Goal: Task Accomplishment & Management: Use online tool/utility

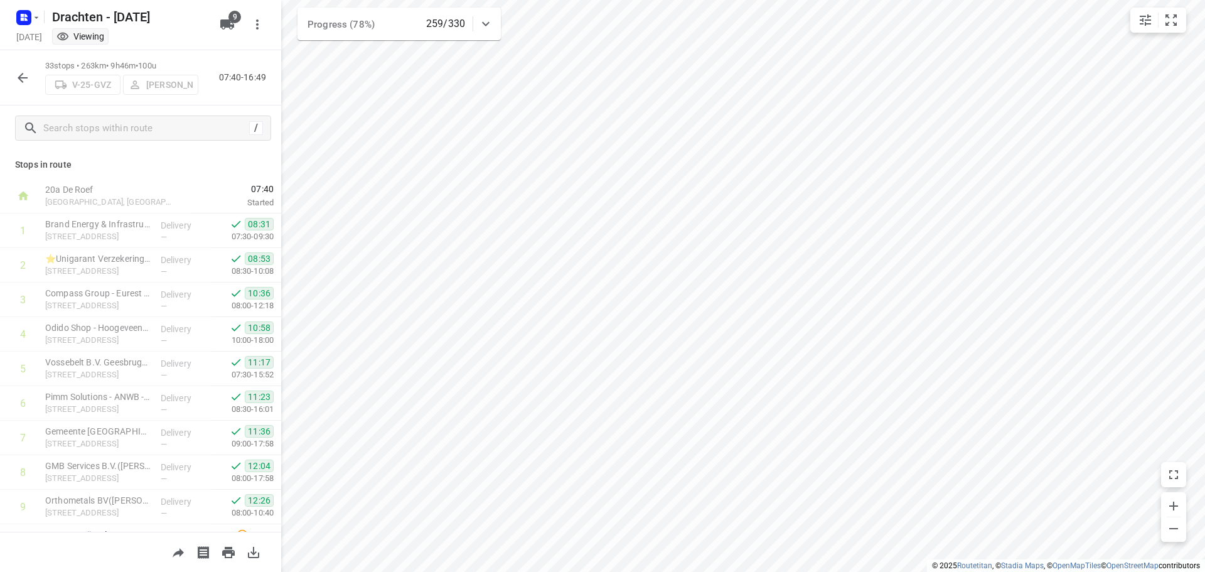
scroll to position [855, 0]
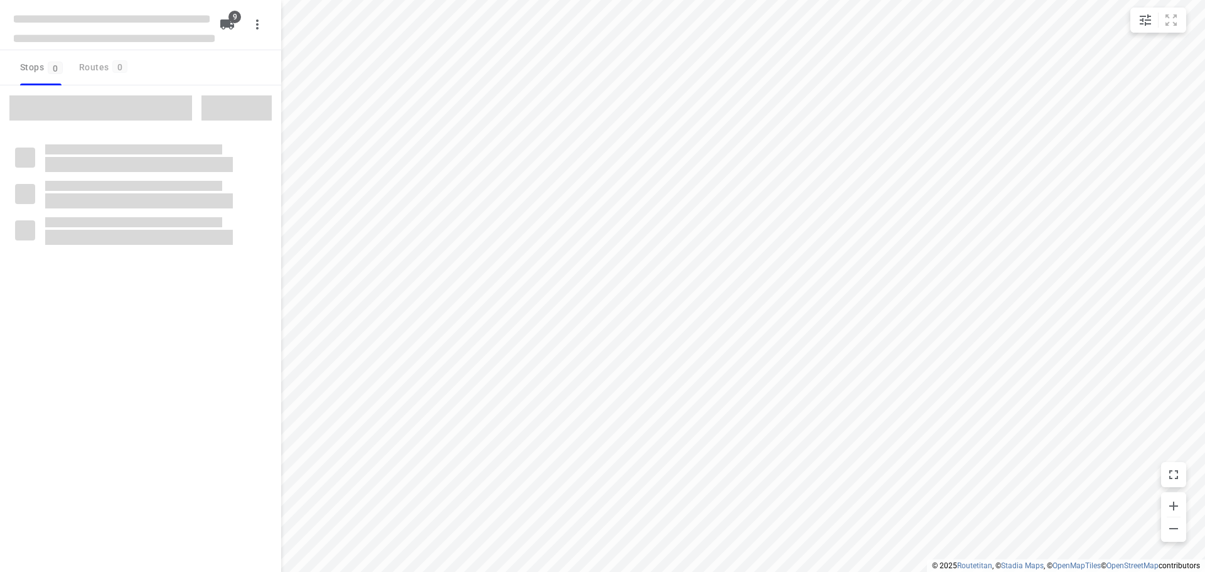
checkbox input "true"
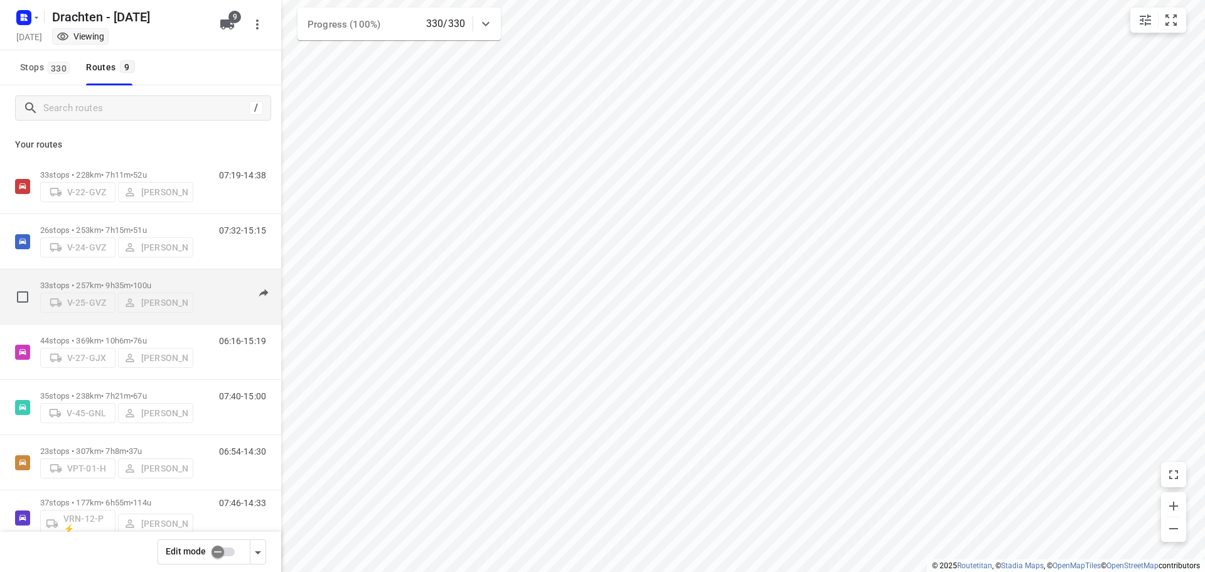
click at [151, 280] on span "100u" at bounding box center [142, 284] width 18 height 9
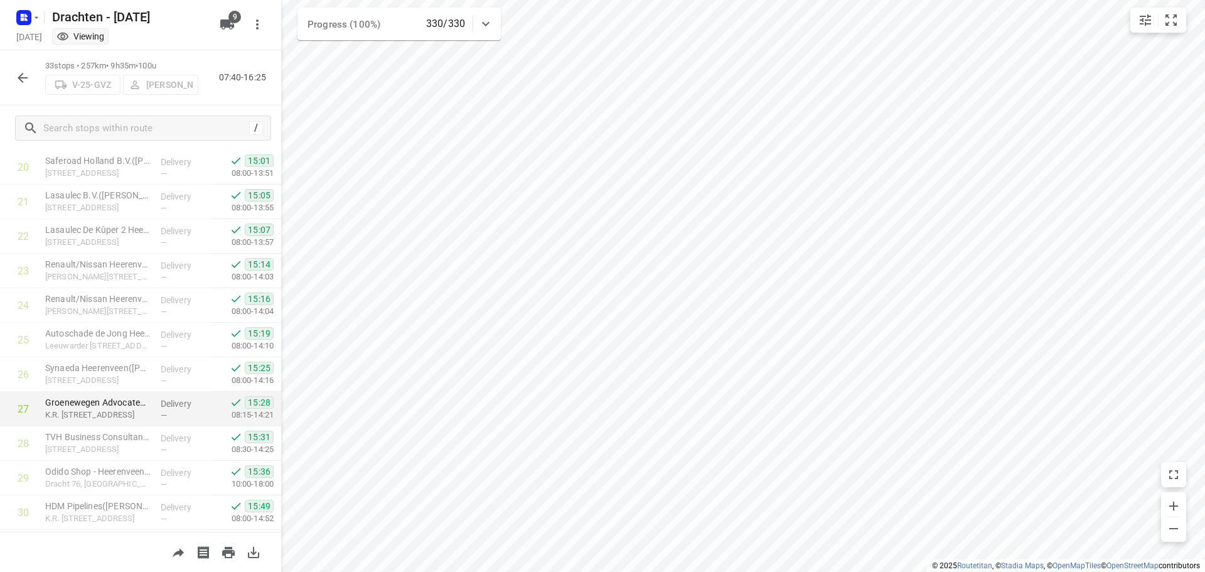
scroll to position [855, 0]
click at [34, 84] on div at bounding box center [22, 77] width 25 height 25
click at [26, 83] on icon "button" at bounding box center [22, 77] width 15 height 15
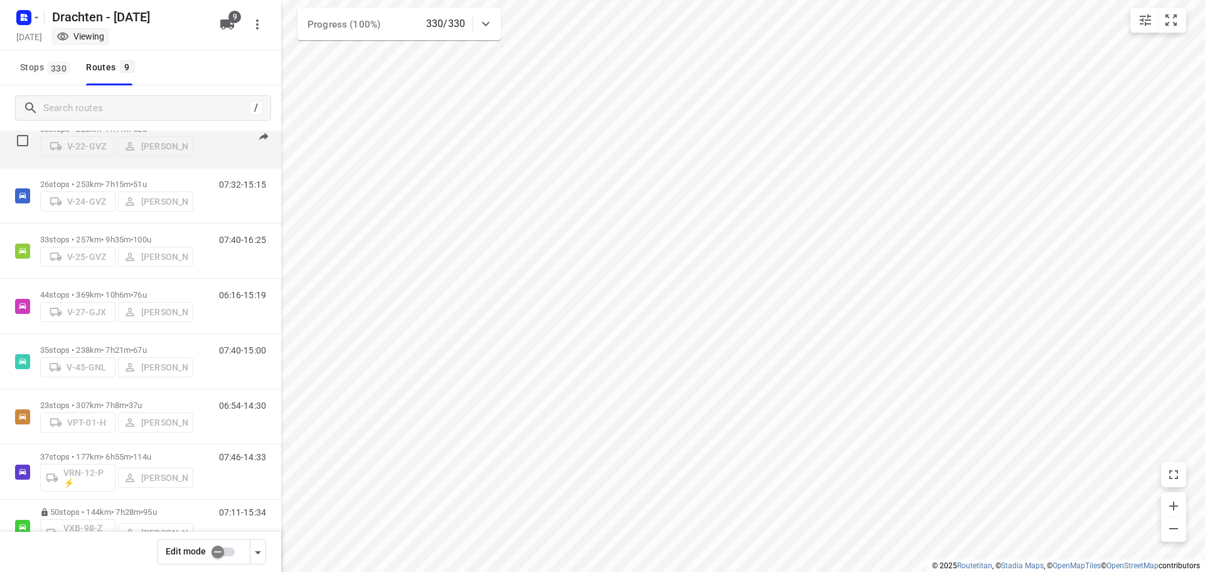
scroll to position [137, 0]
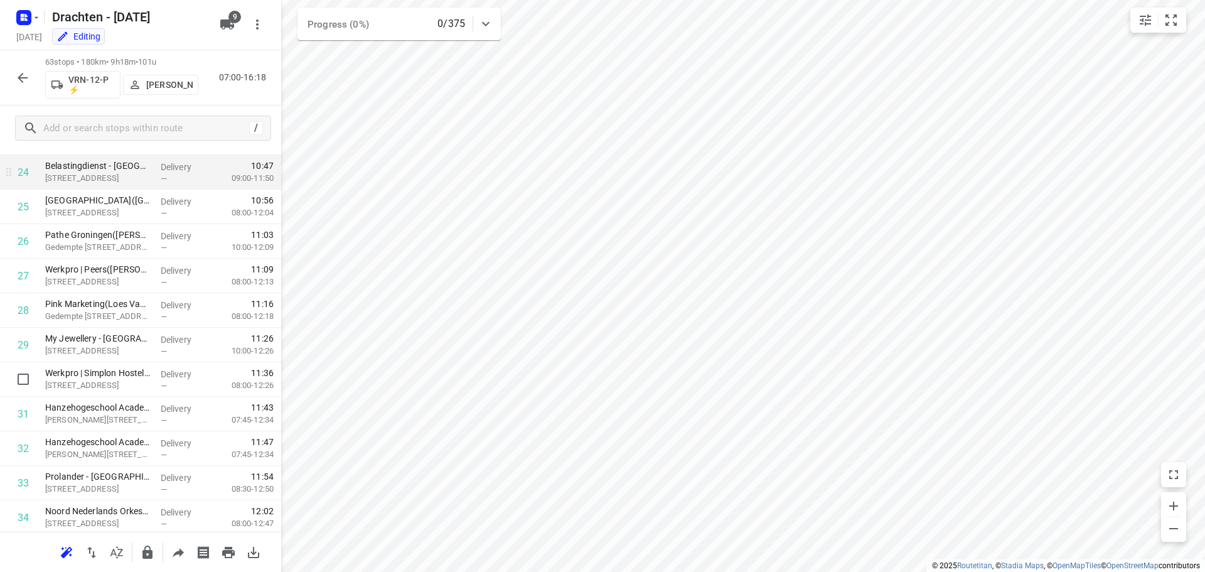
scroll to position [824, 0]
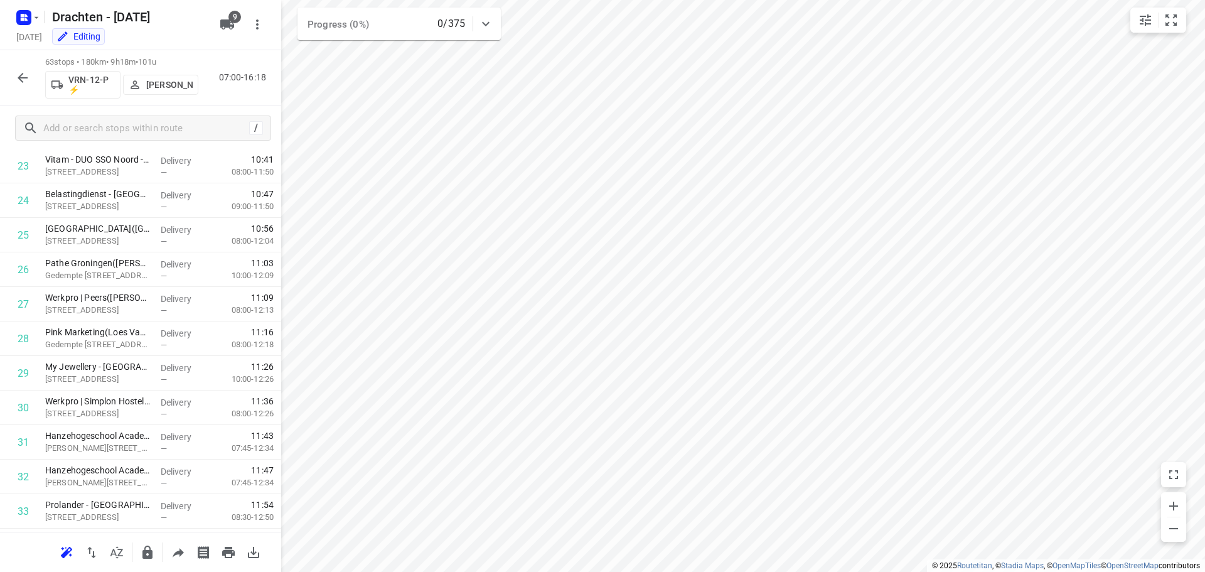
click at [17, 67] on button "button" at bounding box center [22, 77] width 25 height 25
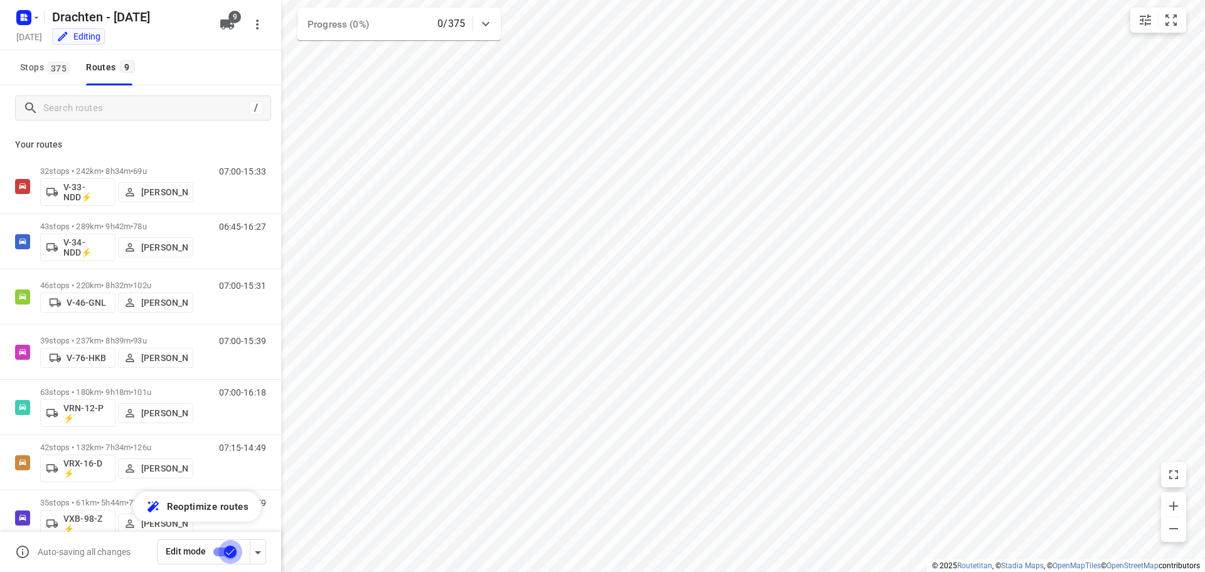
click at [230, 555] on input "checkbox" at bounding box center [231, 552] width 72 height 24
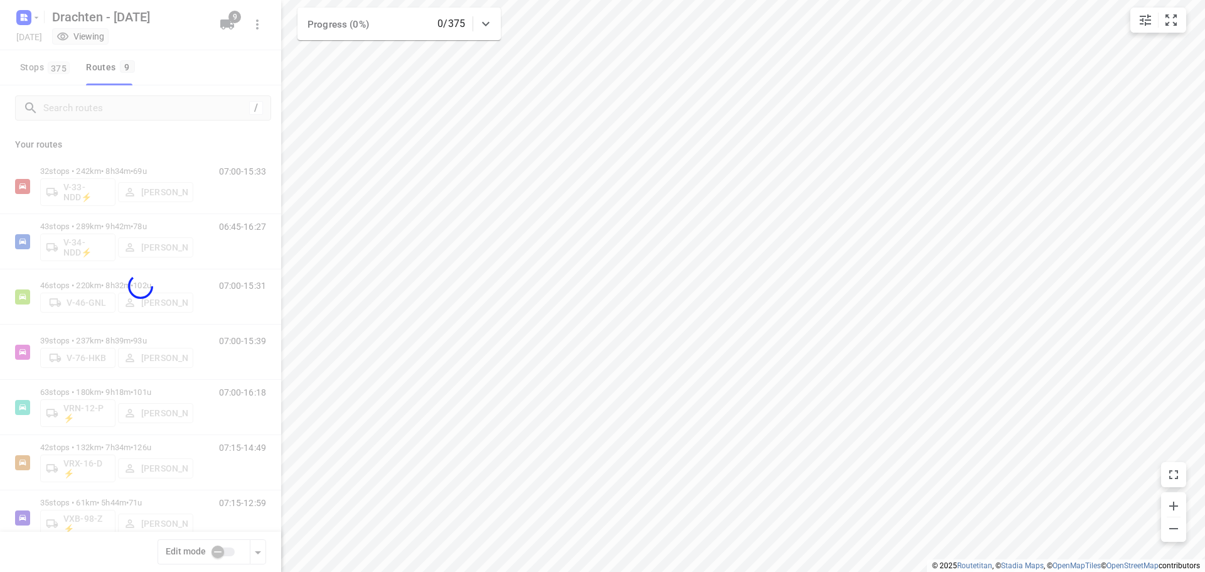
checkbox input "false"
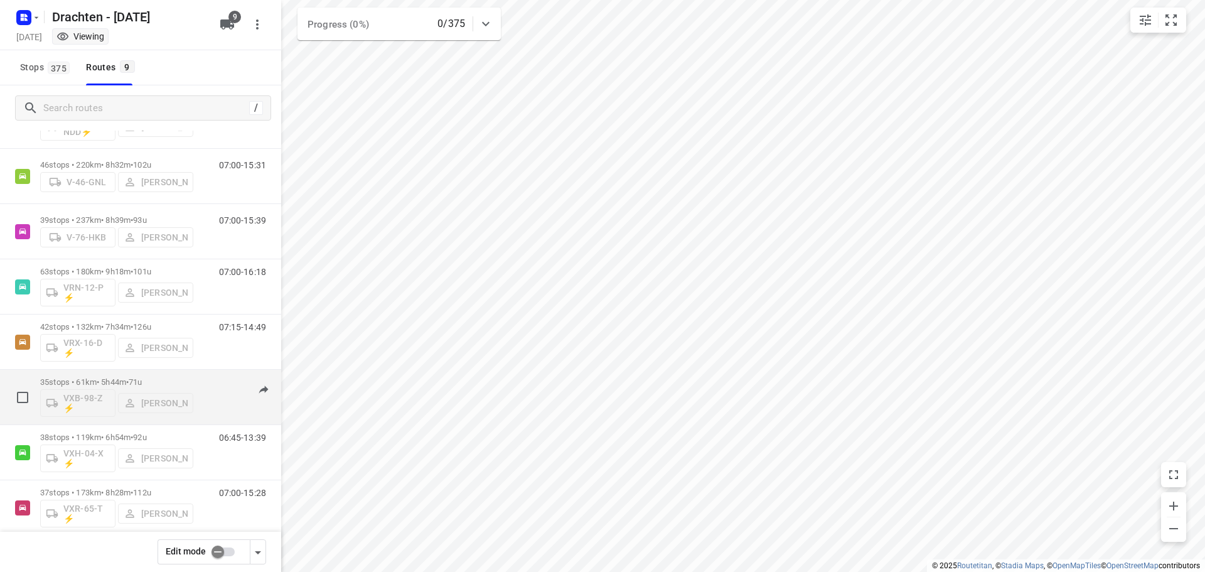
scroll to position [137, 0]
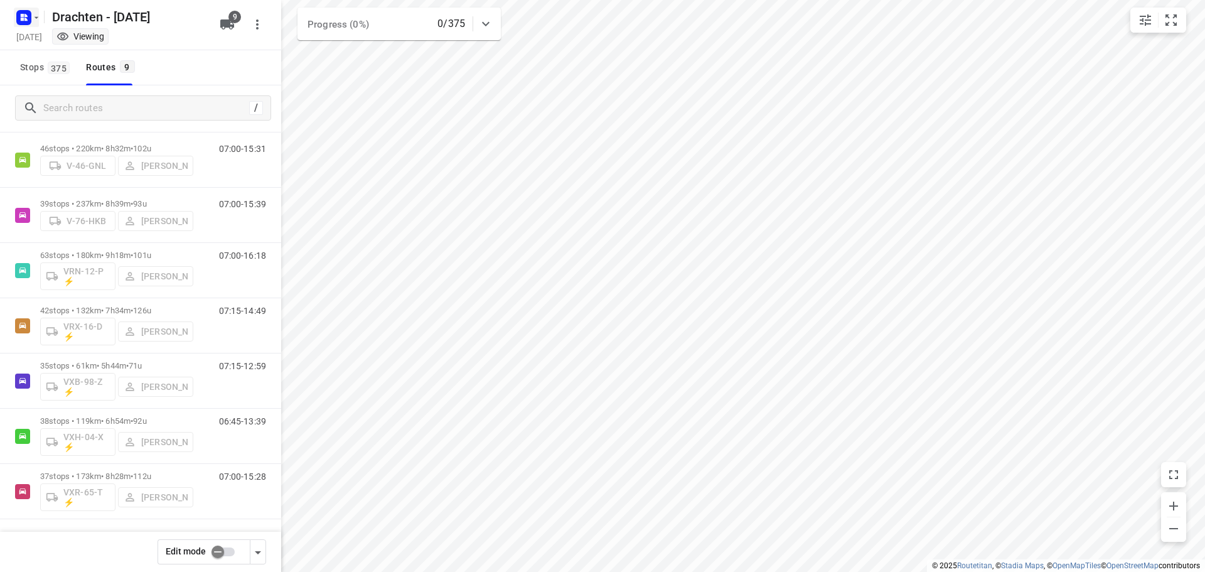
click at [32, 11] on icon "button" at bounding box center [24, 18] width 20 height 20
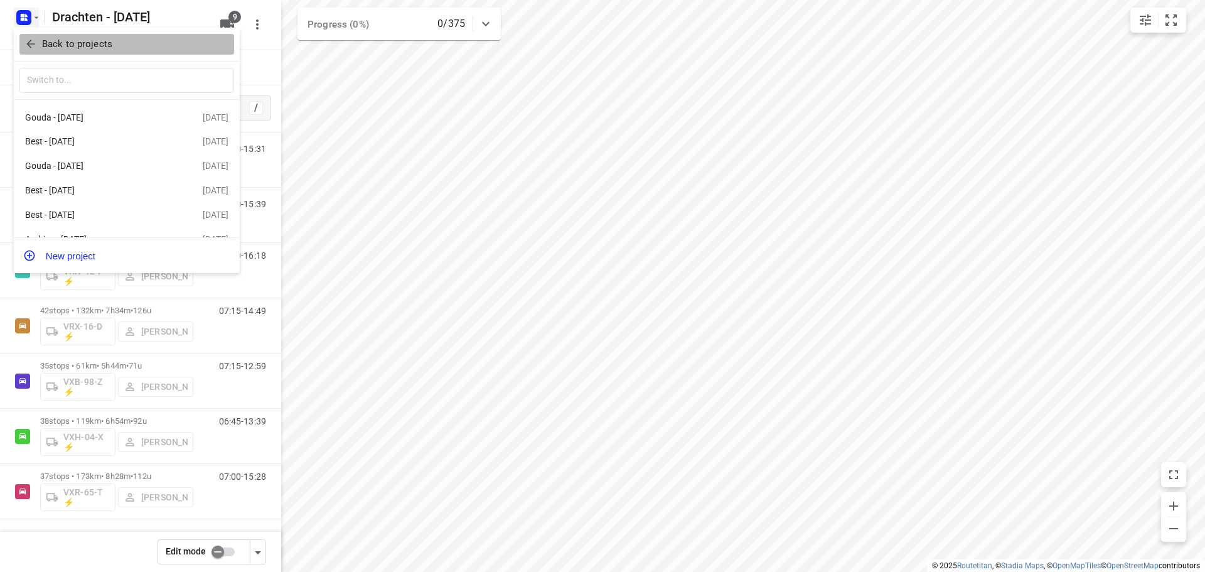
click at [89, 44] on p "Back to projects" at bounding box center [77, 44] width 70 height 14
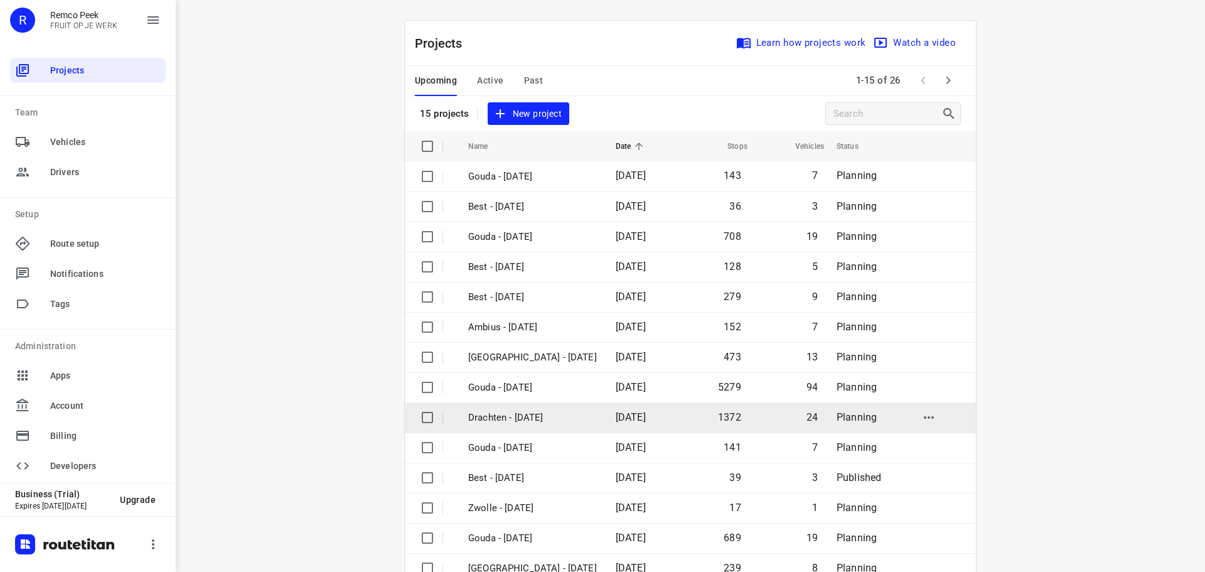
click at [515, 418] on p "Drachten - Monday" at bounding box center [532, 417] width 129 height 14
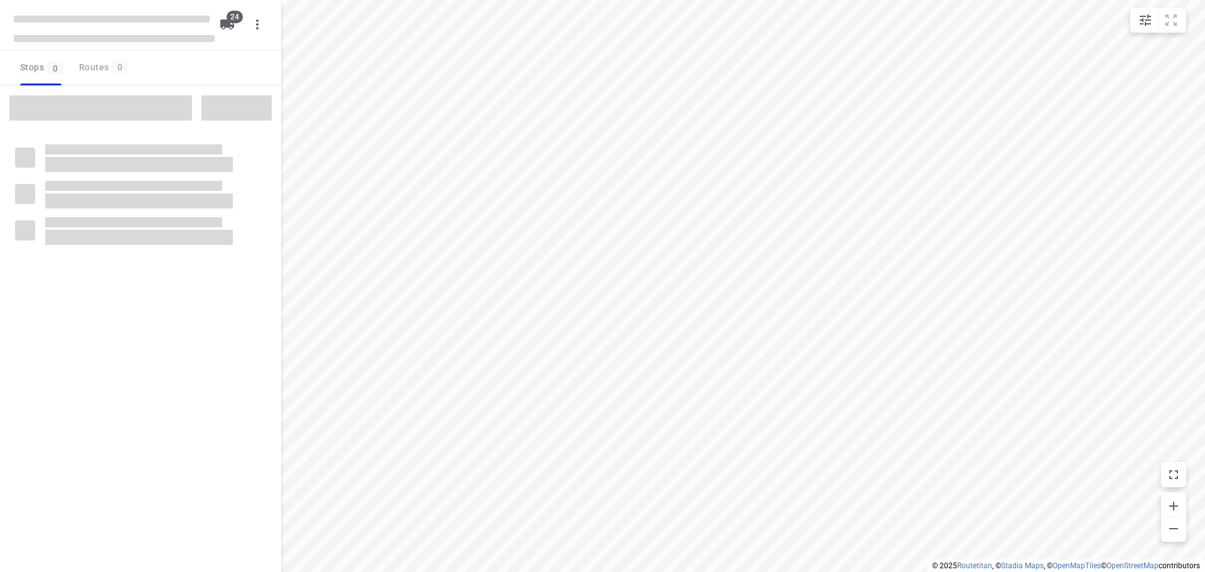
checkbox input "true"
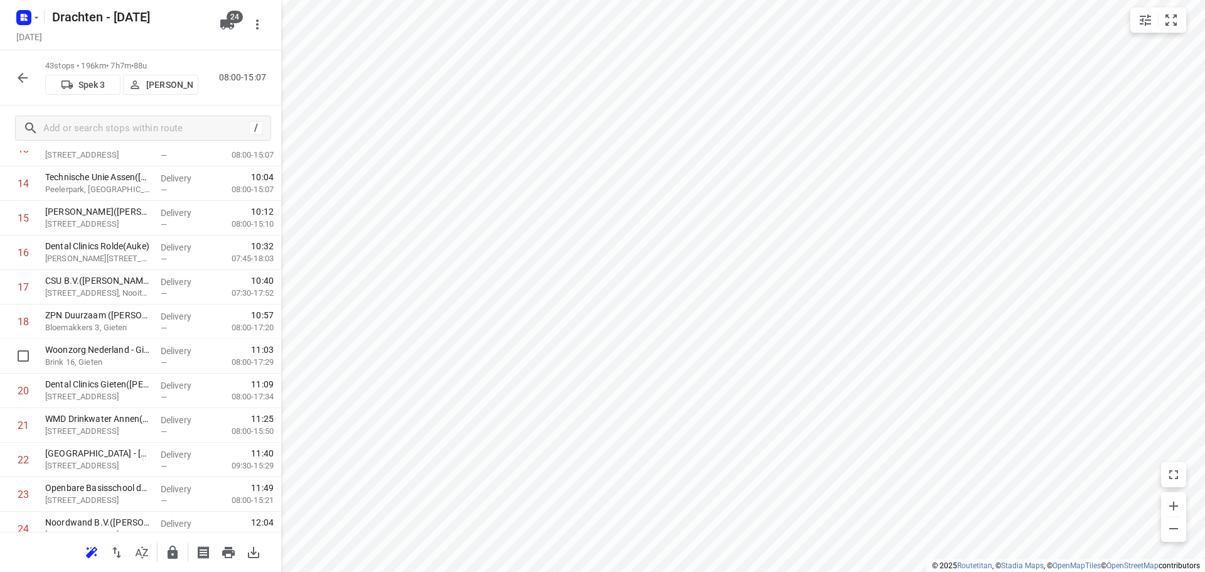
scroll to position [502, 0]
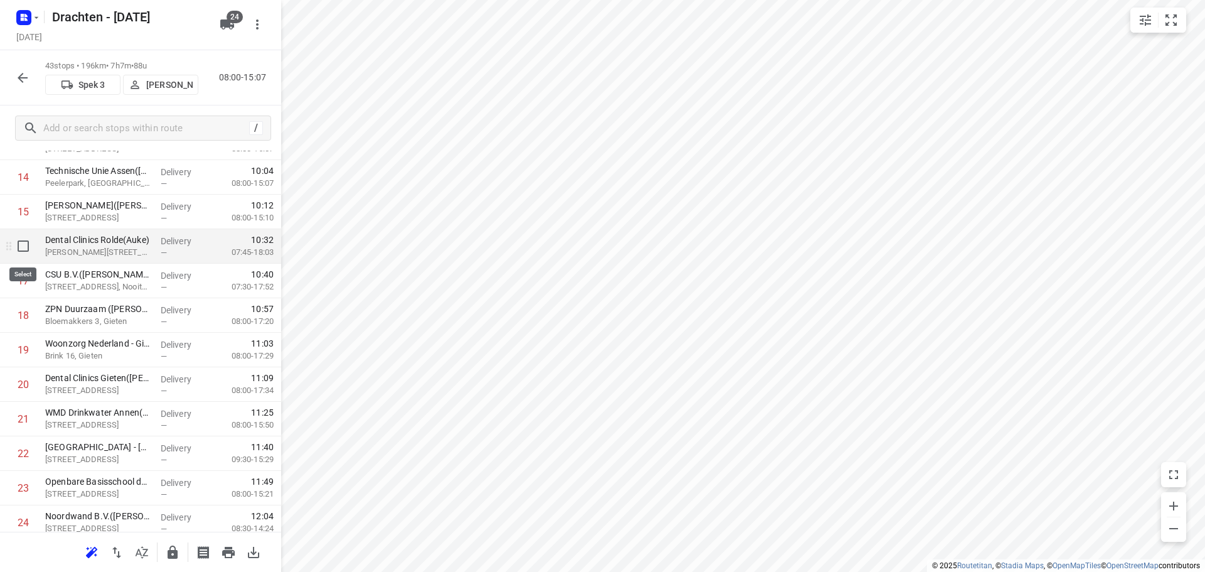
click at [28, 252] on input "checkbox" at bounding box center [23, 245] width 25 height 25
checkbox input "true"
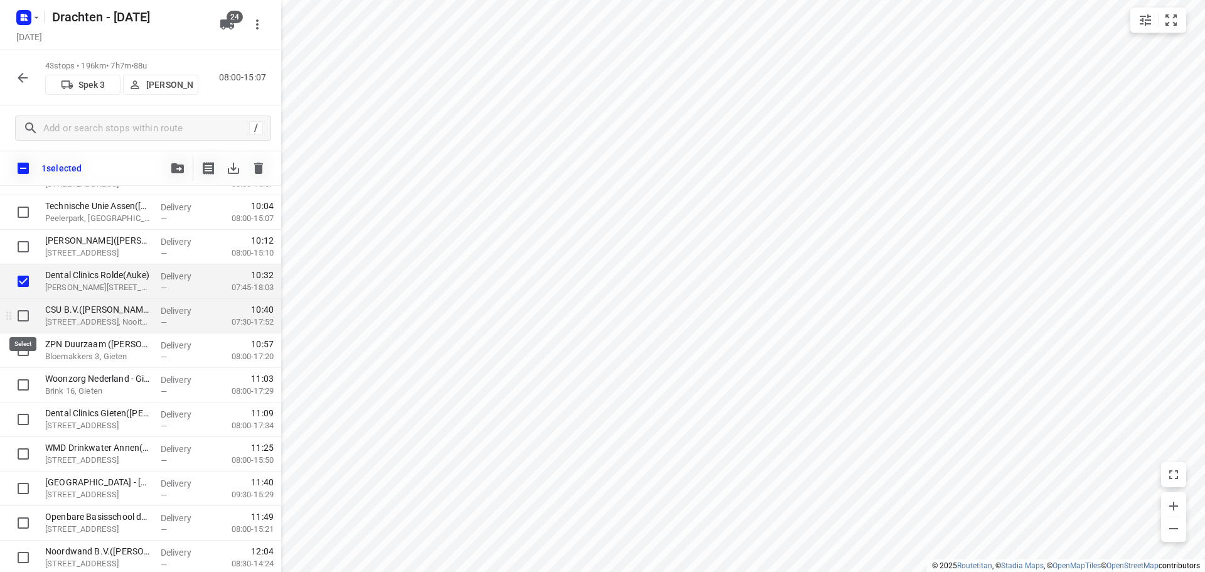
click at [21, 316] on input "checkbox" at bounding box center [23, 315] width 25 height 25
checkbox input "true"
click at [182, 170] on icon "button" at bounding box center [177, 168] width 13 height 10
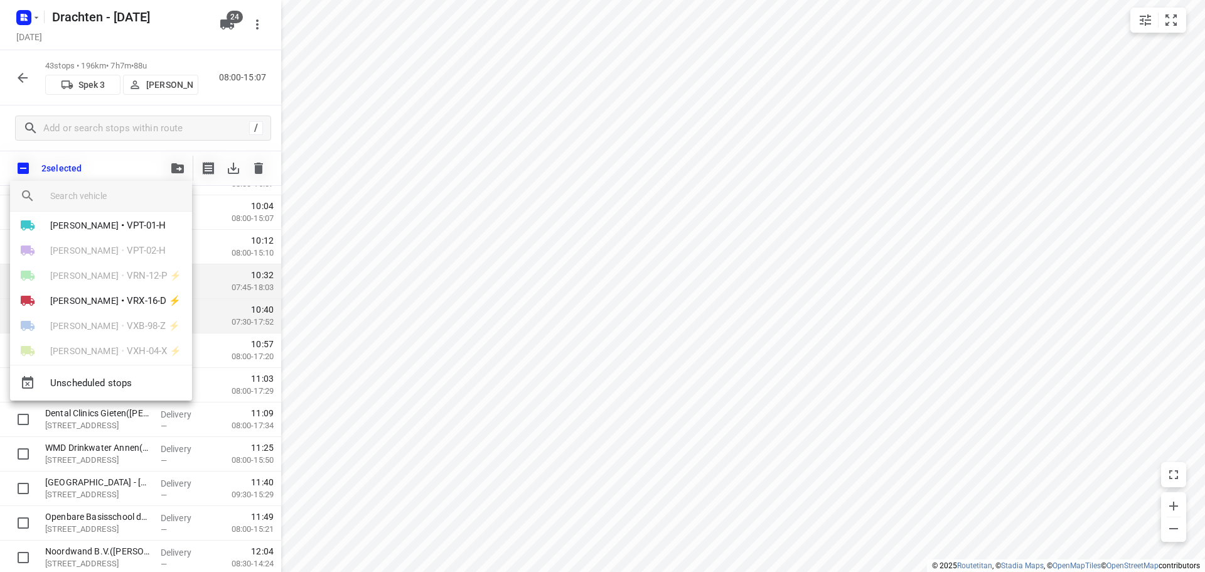
scroll to position [439, 0]
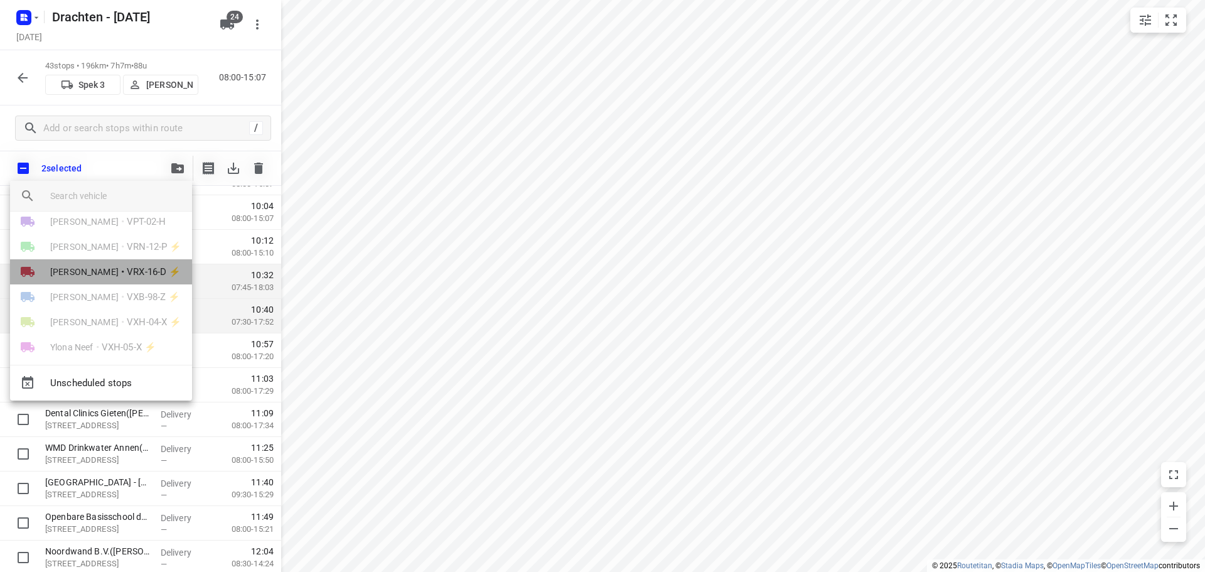
click at [111, 274] on li "Kevin Dijkstra • VRX-16-D ⚡" at bounding box center [101, 271] width 182 height 25
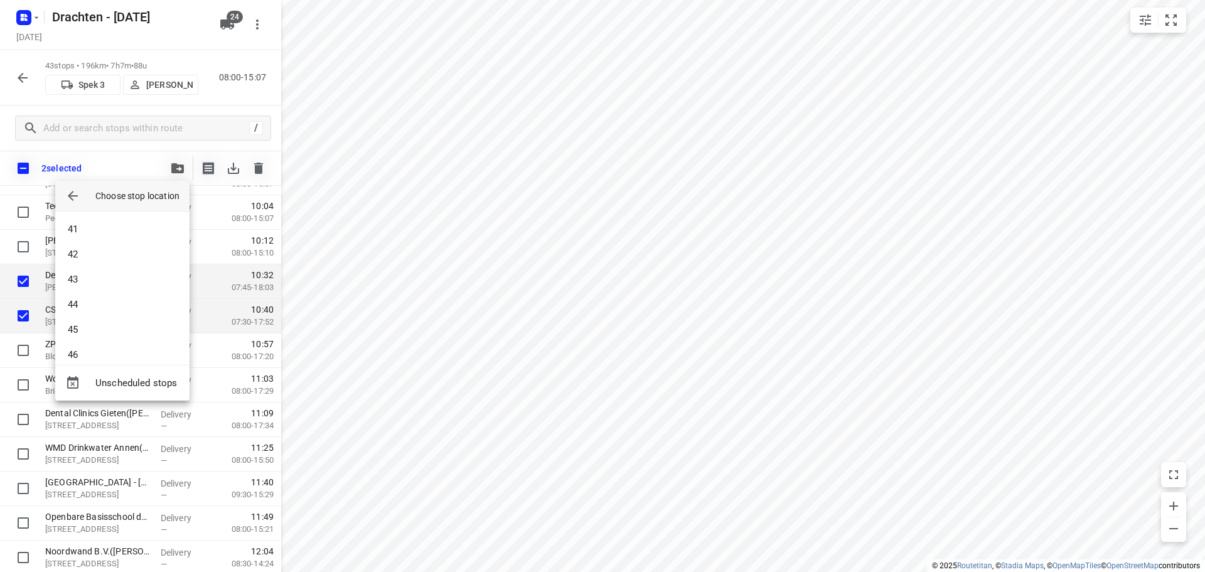
scroll to position [1368, 0]
click at [108, 378] on span "Unscheduled stops" at bounding box center [137, 383] width 84 height 14
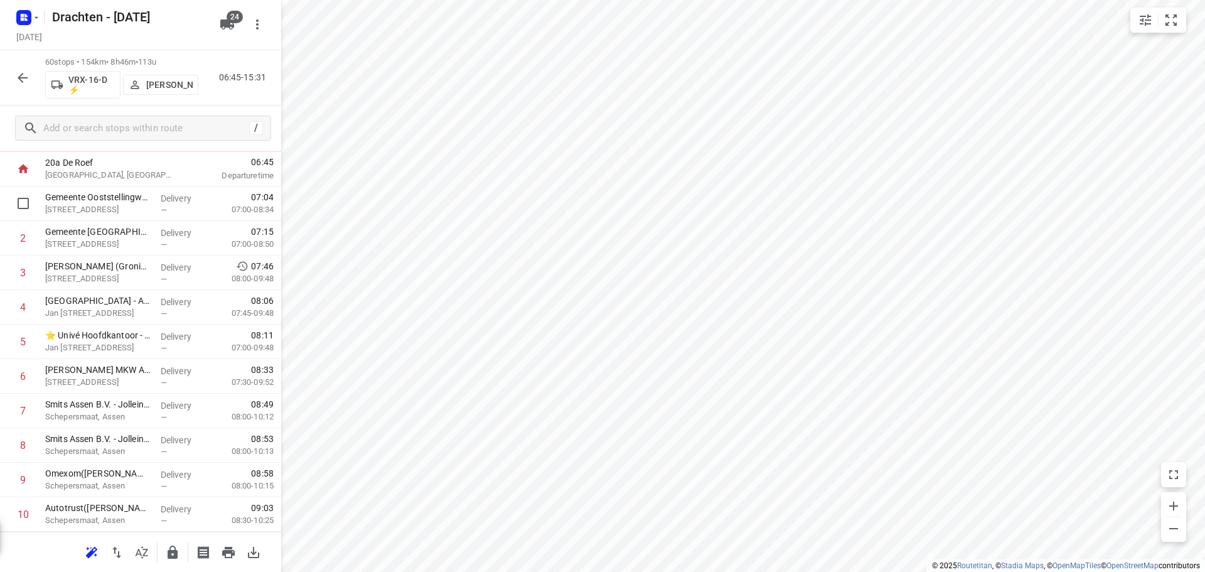
scroll to position [0, 0]
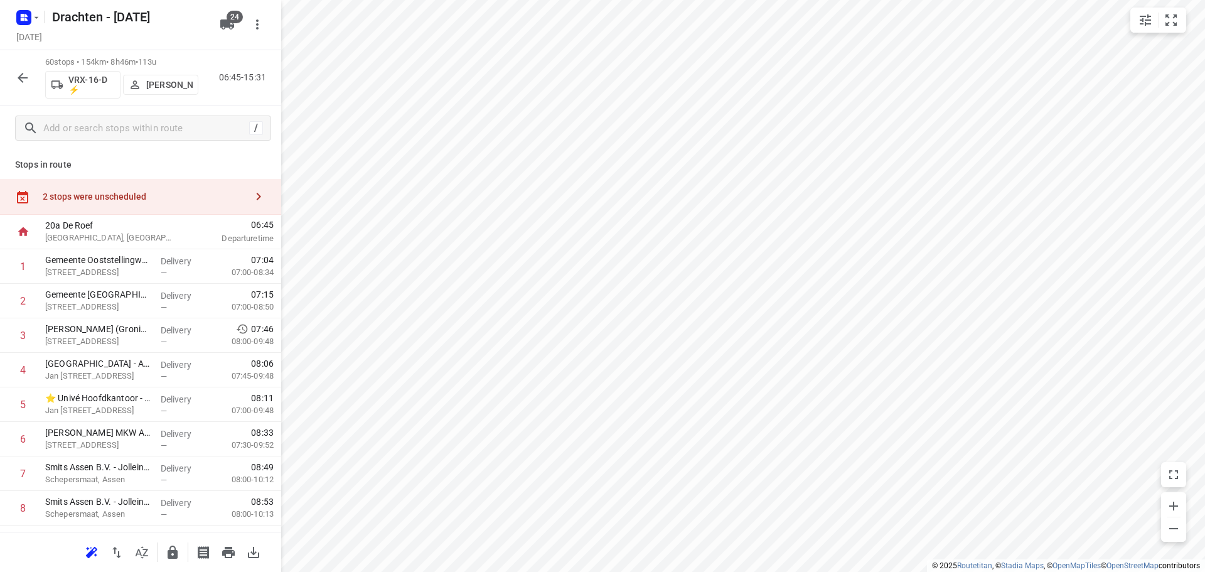
click at [234, 198] on div "2 stops were unscheduled" at bounding box center [144, 196] width 203 height 10
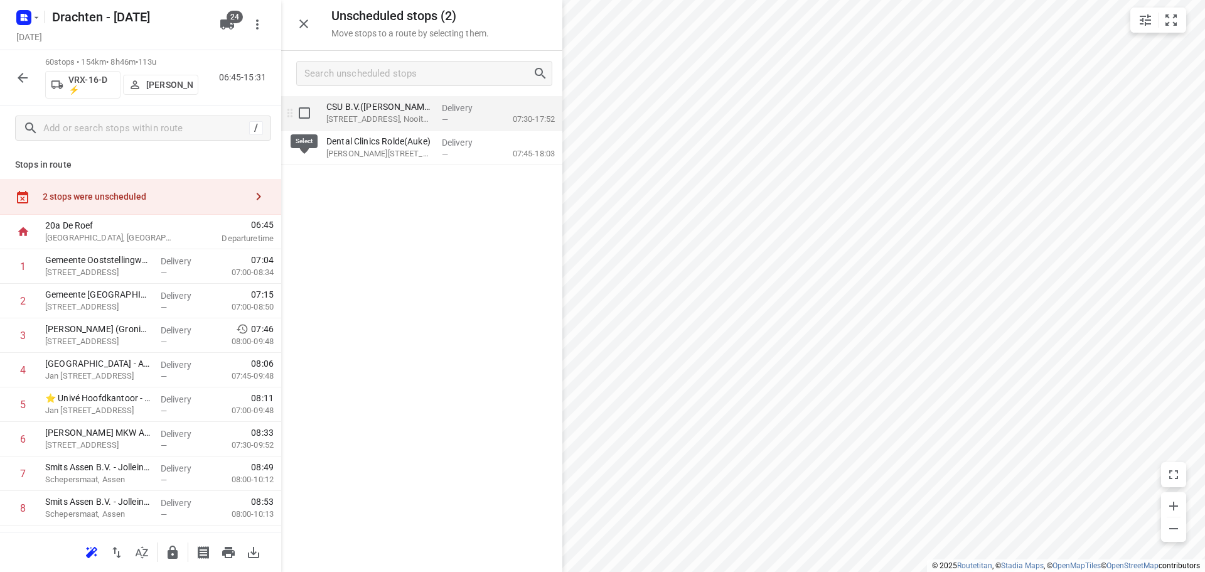
click at [306, 112] on input "grid" at bounding box center [304, 112] width 25 height 25
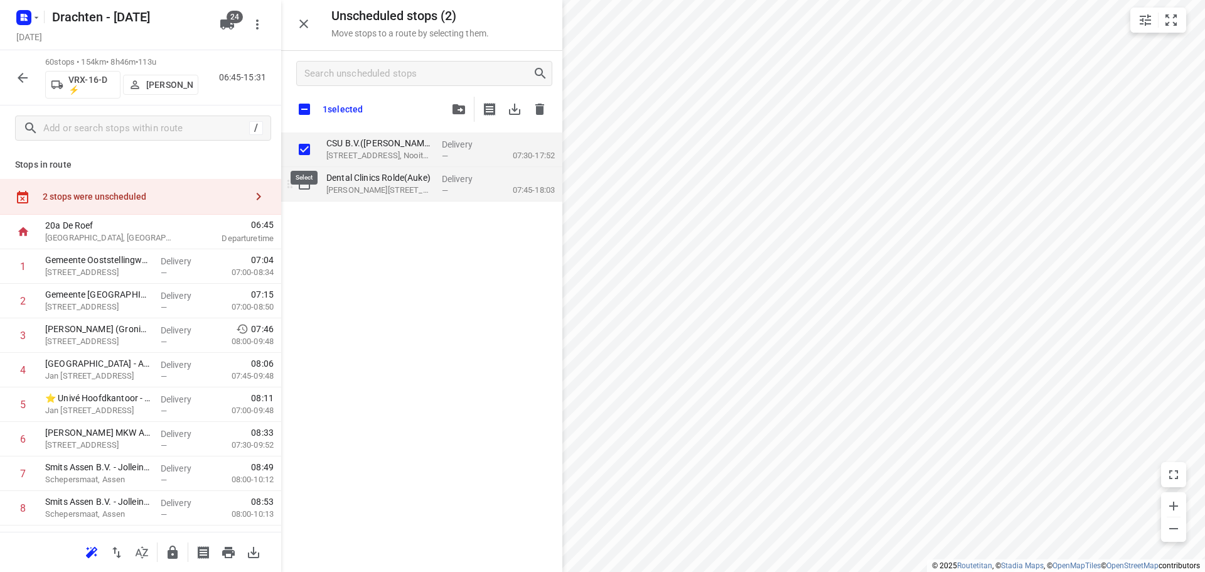
checkbox input "true"
click at [307, 179] on input "grid" at bounding box center [304, 183] width 25 height 25
checkbox input "true"
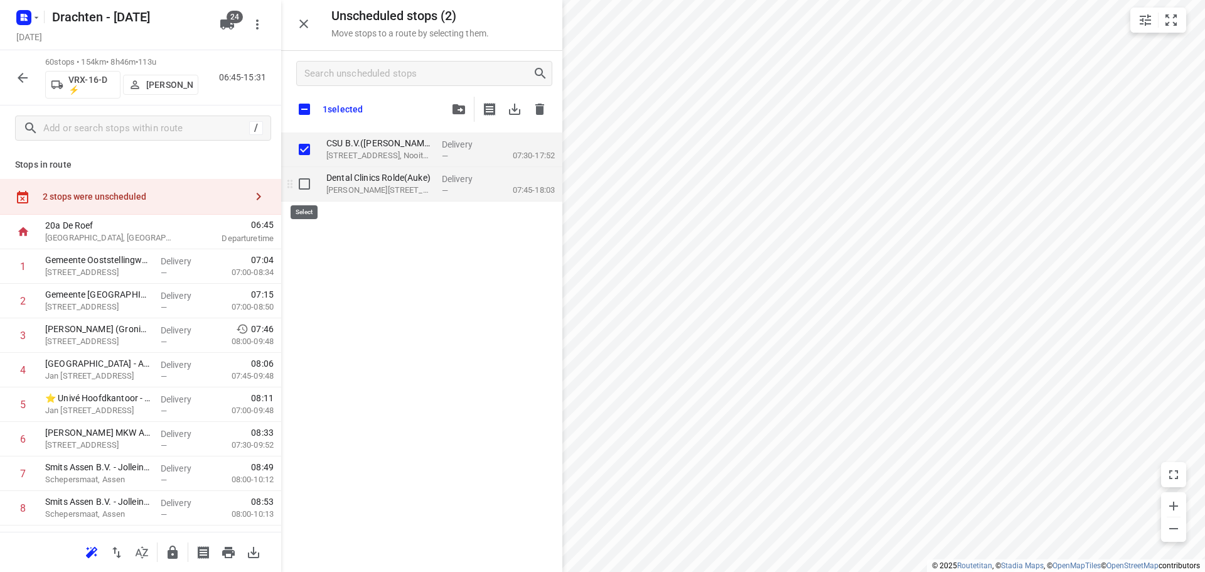
checkbox input "true"
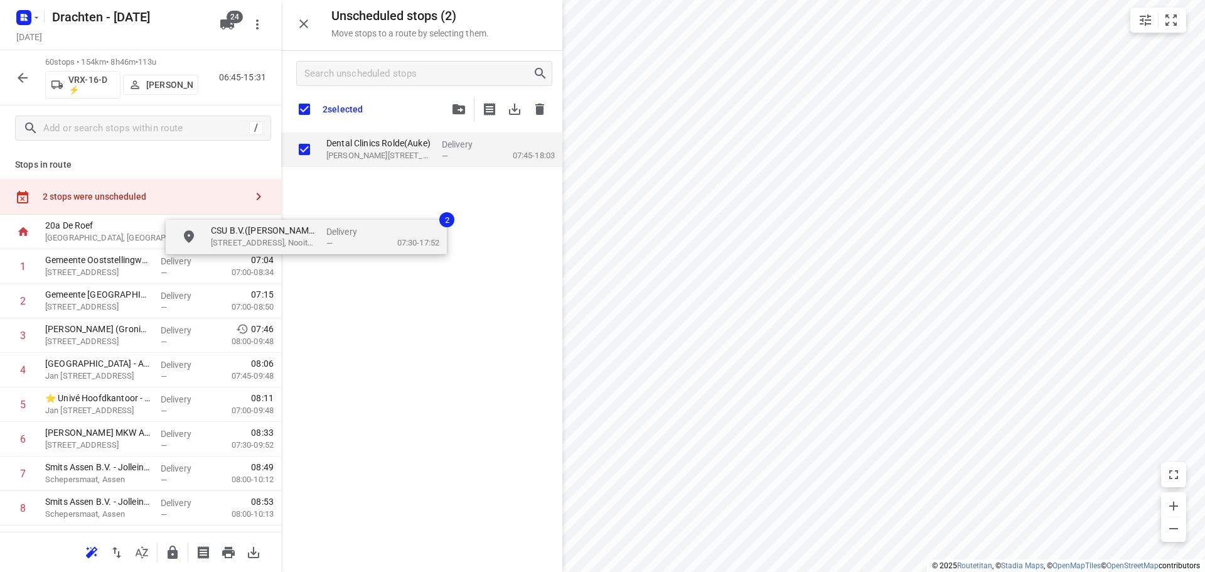
checkbox input "true"
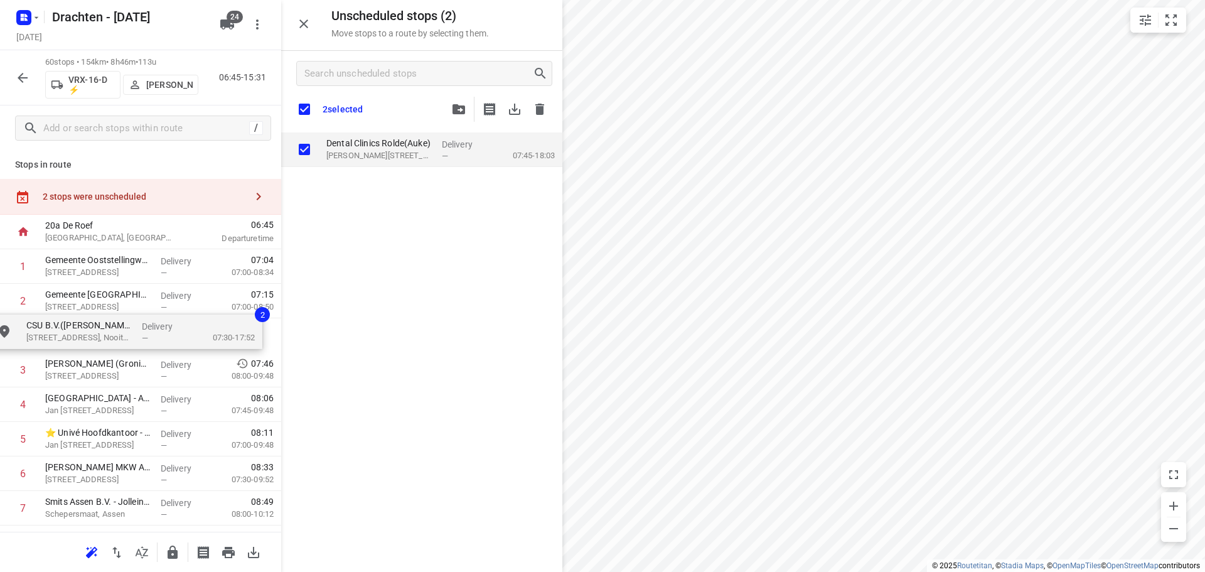
drag, startPoint x: 360, startPoint y: 155, endPoint x: 59, endPoint y: 341, distance: 353.8
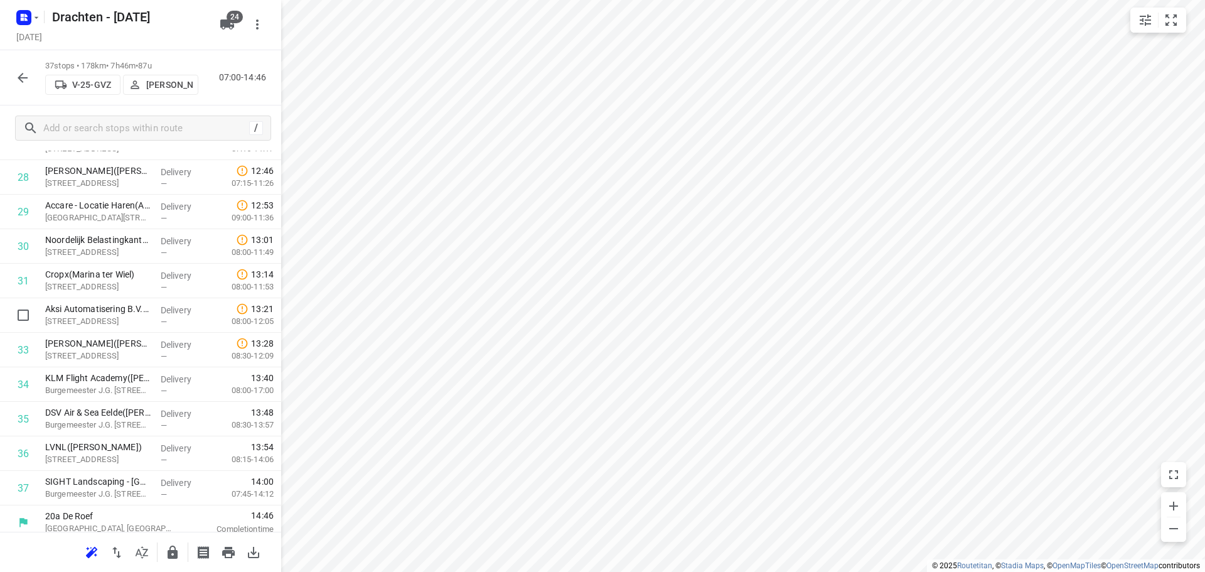
scroll to position [993, 0]
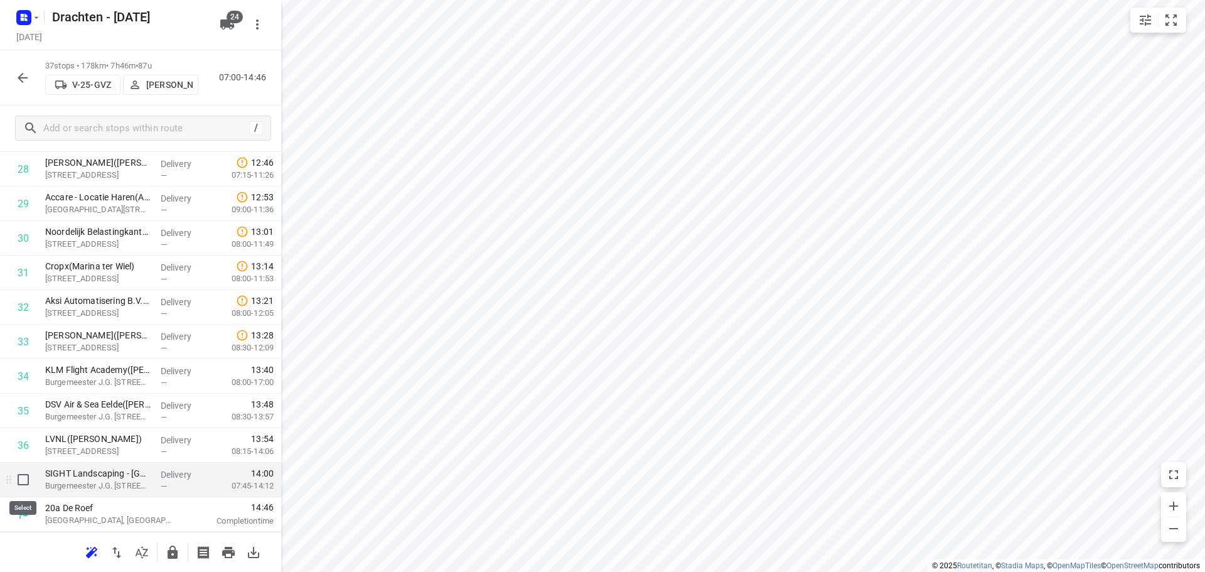
click at [24, 486] on input "checkbox" at bounding box center [23, 479] width 25 height 25
checkbox input "true"
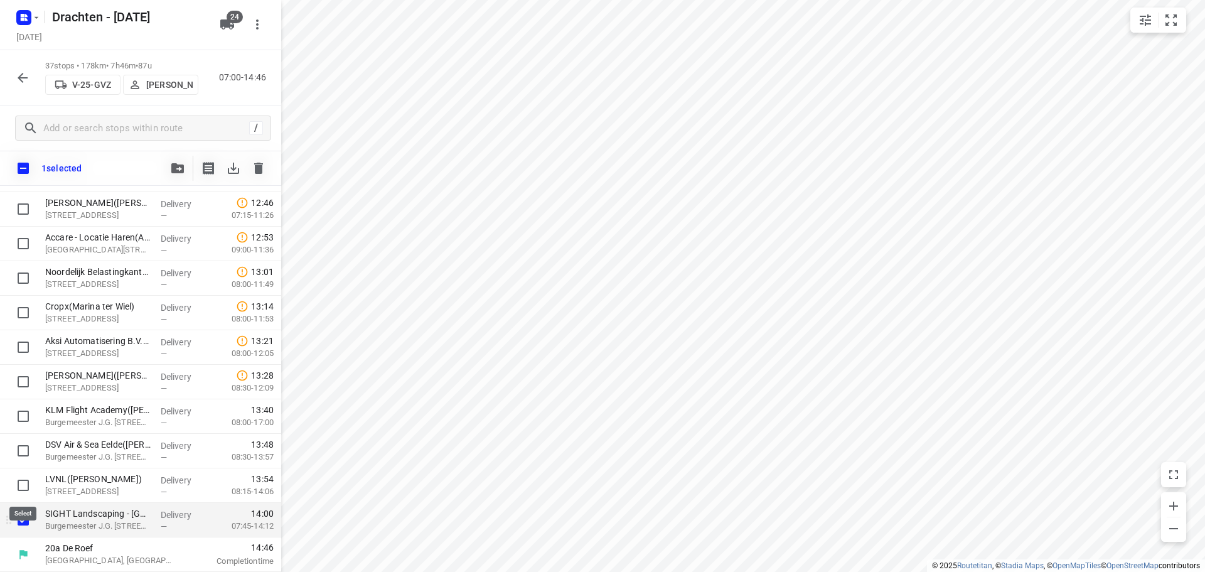
scroll to position [988, 0]
click at [23, 474] on input "checkbox" at bounding box center [23, 484] width 25 height 25
checkbox input "true"
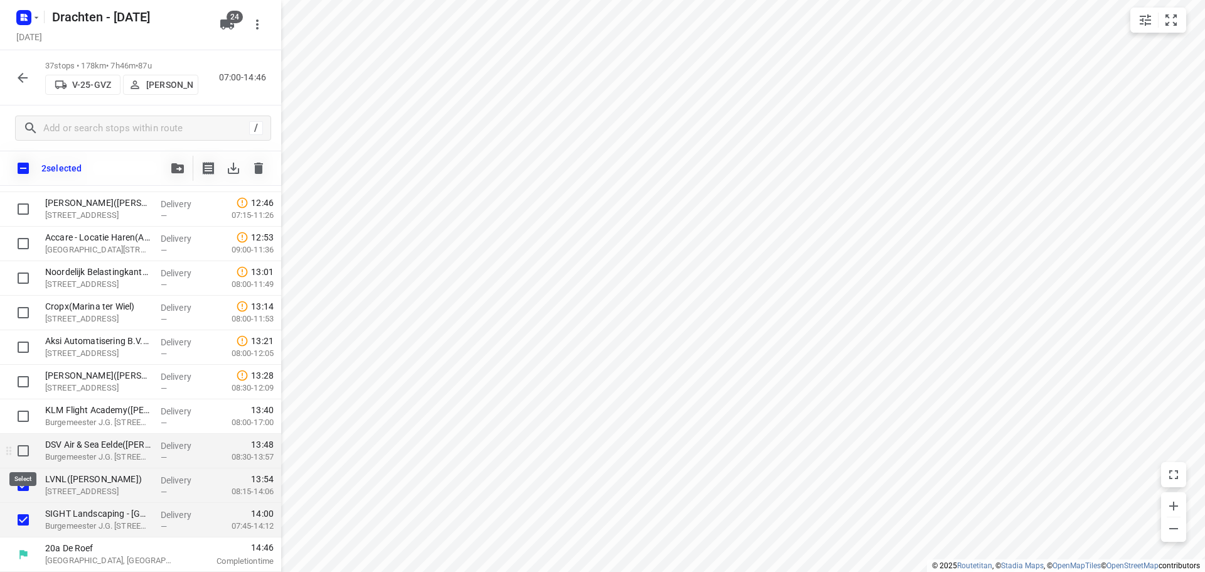
click at [23, 453] on input "checkbox" at bounding box center [23, 450] width 25 height 25
checkbox input "true"
click at [26, 418] on input "checkbox" at bounding box center [23, 415] width 25 height 25
checkbox input "true"
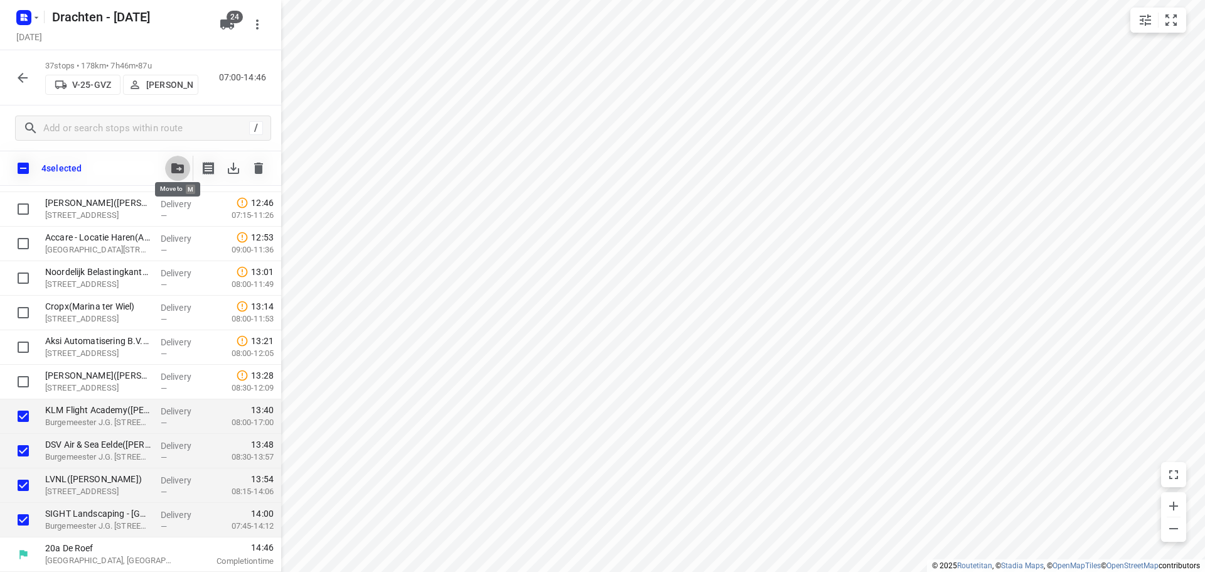
click at [174, 174] on button "button" at bounding box center [177, 168] width 25 height 25
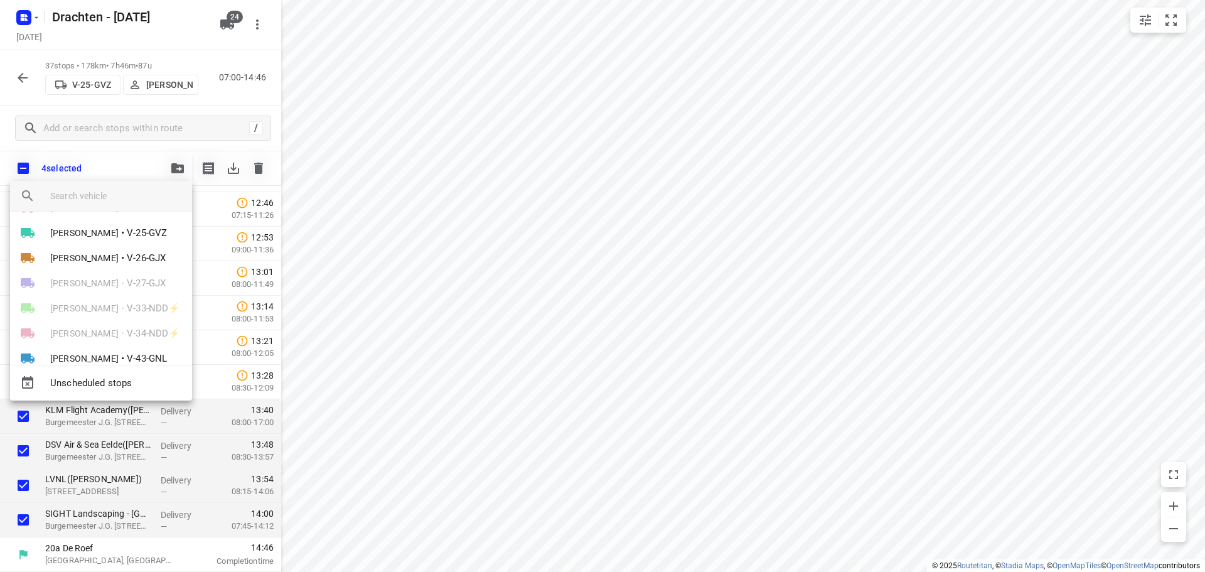
scroll to position [0, 0]
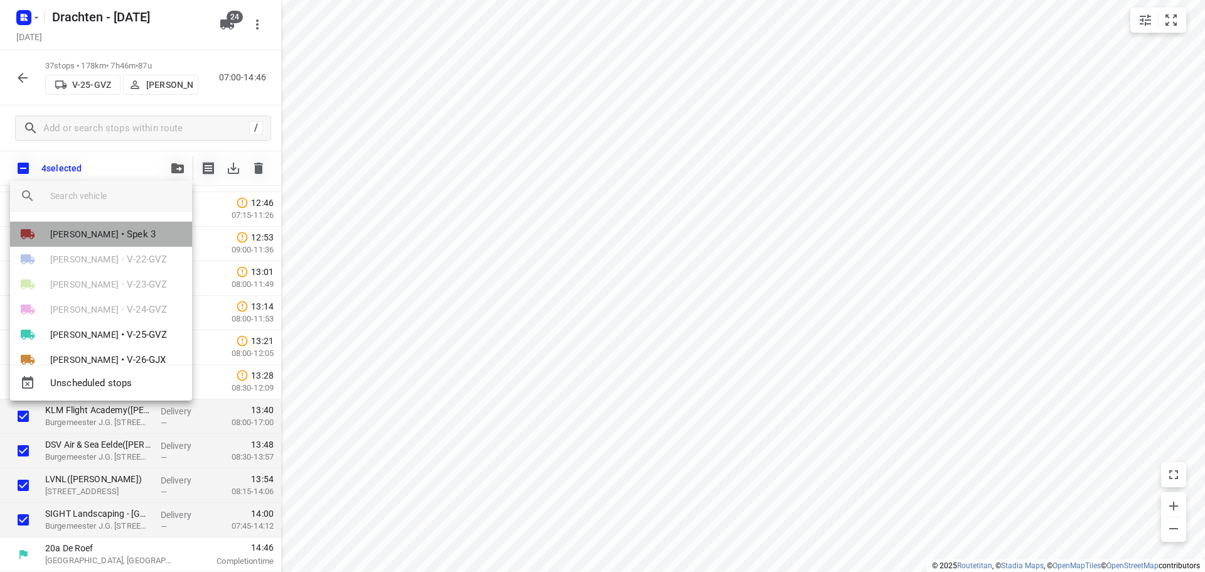
click at [127, 236] on span "Spek 3" at bounding box center [141, 234] width 29 height 14
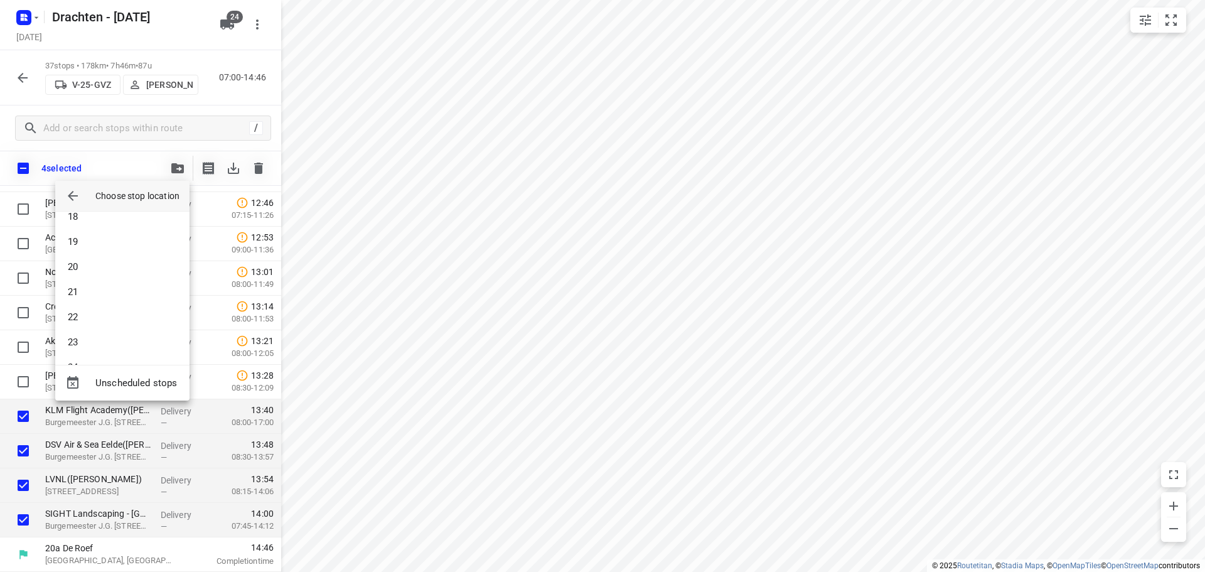
scroll to position [891, 0]
click at [87, 343] on li "41" at bounding box center [122, 341] width 134 height 25
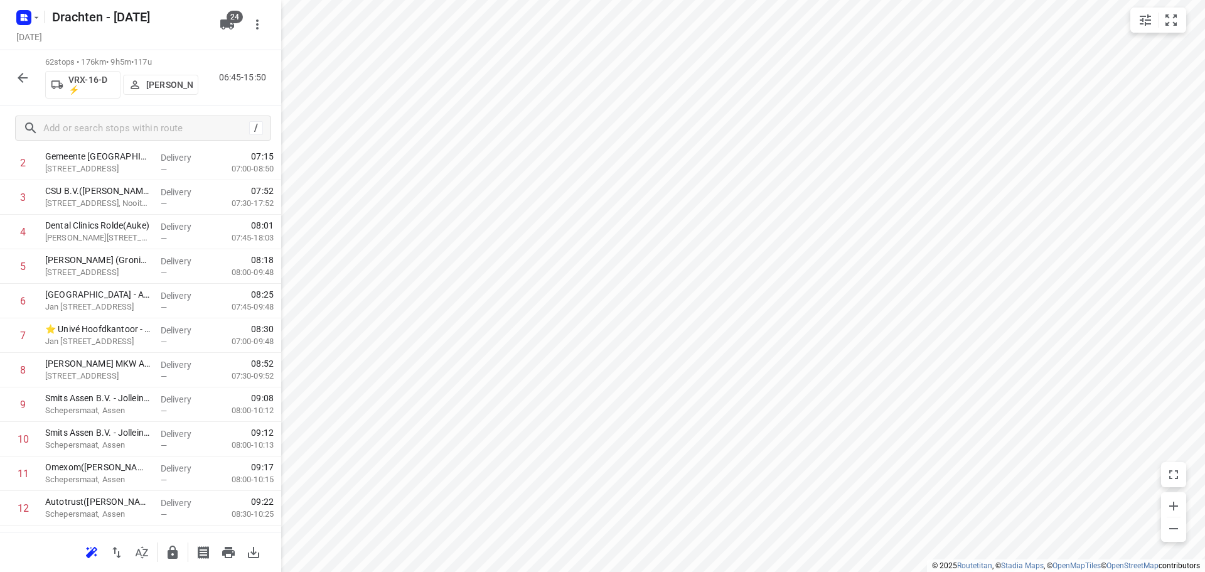
scroll to position [0, 0]
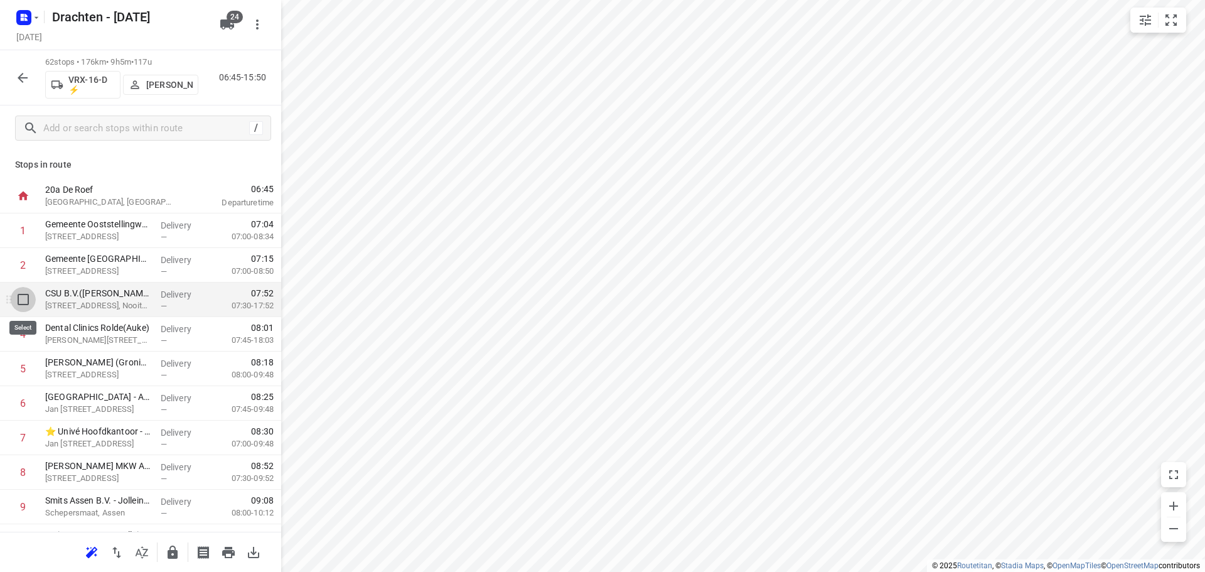
click at [29, 300] on input "checkbox" at bounding box center [23, 299] width 25 height 25
checkbox input "true"
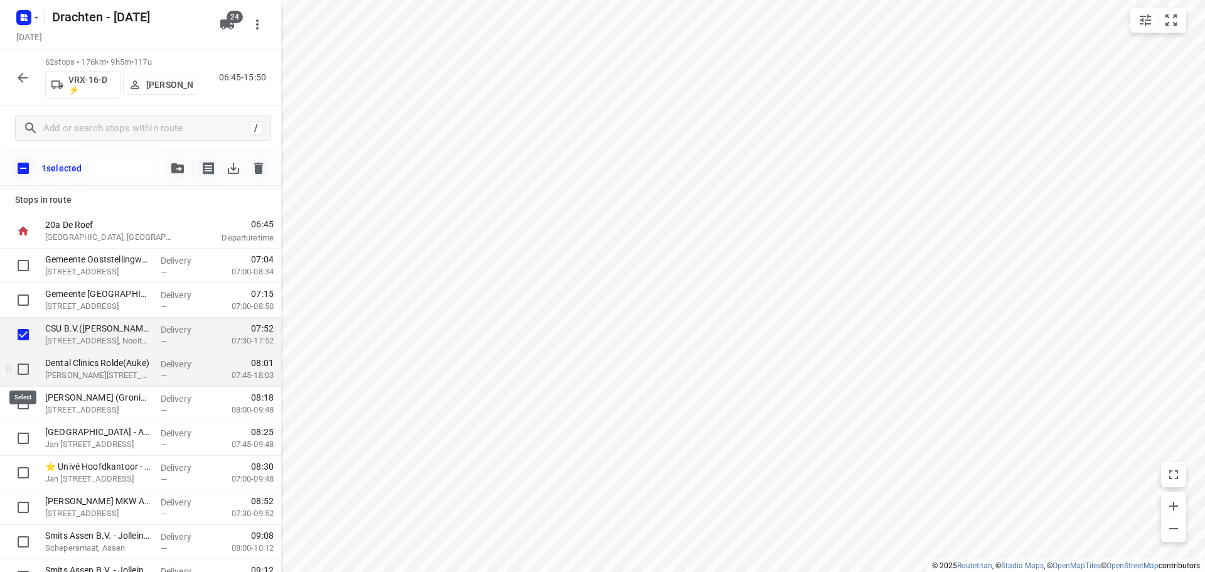
click at [16, 370] on input "checkbox" at bounding box center [23, 368] width 25 height 25
checkbox input "true"
click at [174, 166] on icon "button" at bounding box center [177, 168] width 13 height 10
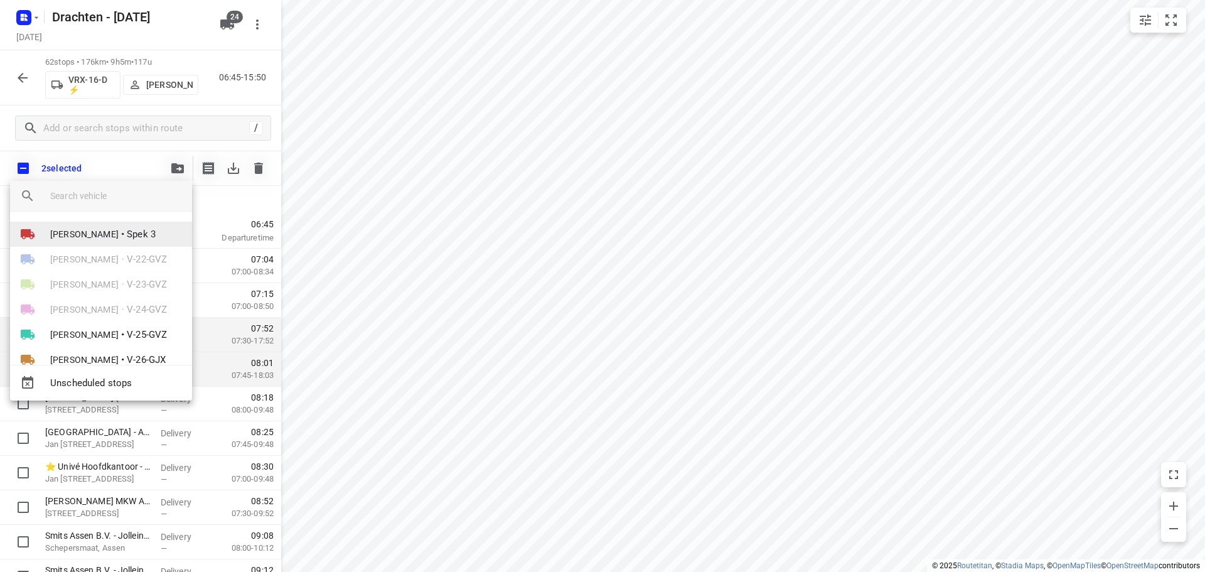
click at [147, 227] on span "Spek 3" at bounding box center [141, 234] width 29 height 14
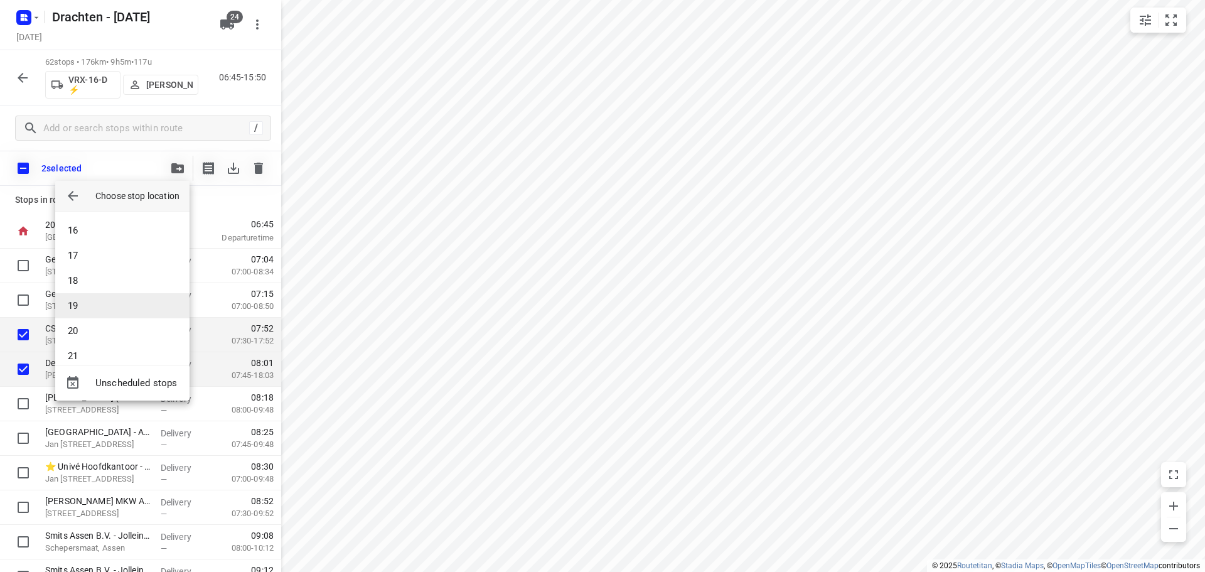
scroll to position [376, 0]
click at [99, 303] on li "19" at bounding box center [122, 304] width 134 height 25
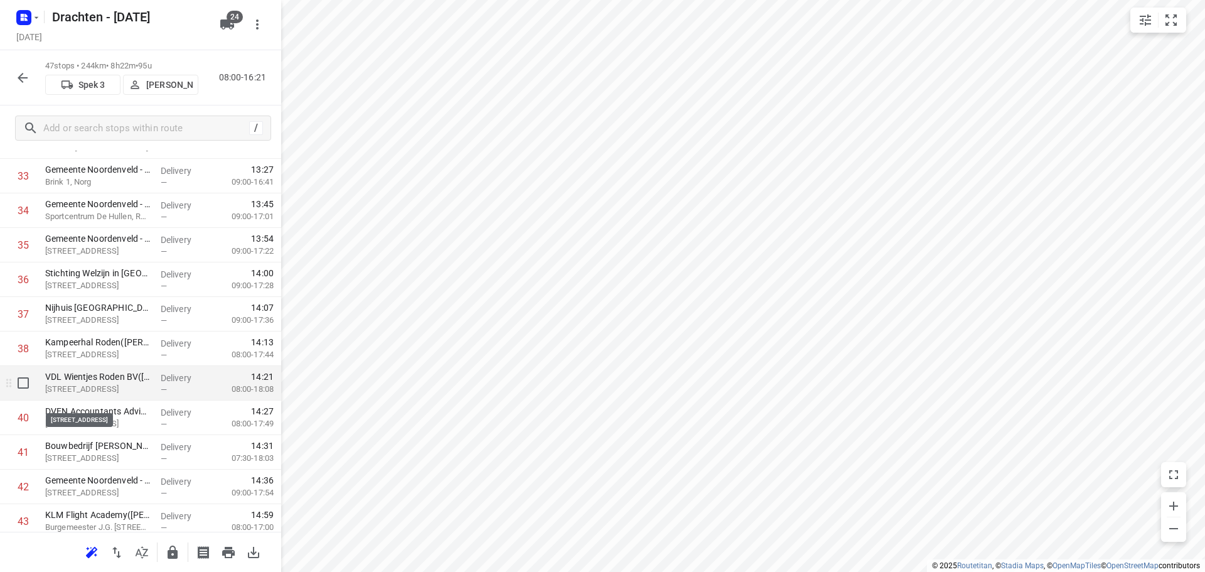
scroll to position [1150, 0]
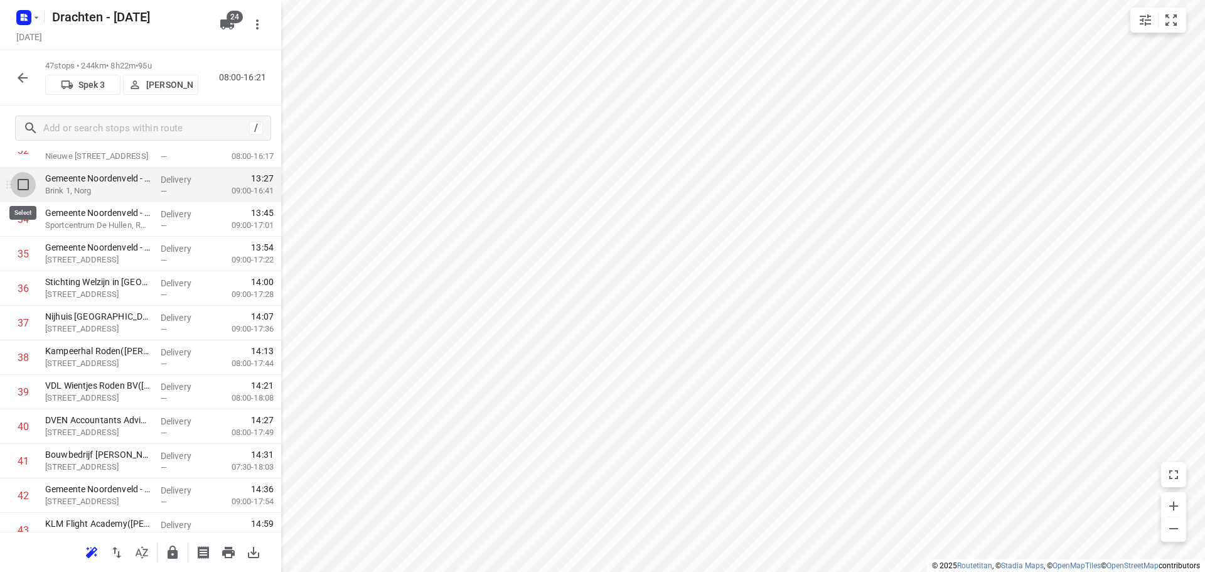
click at [28, 191] on input "checkbox" at bounding box center [23, 184] width 25 height 25
checkbox input "true"
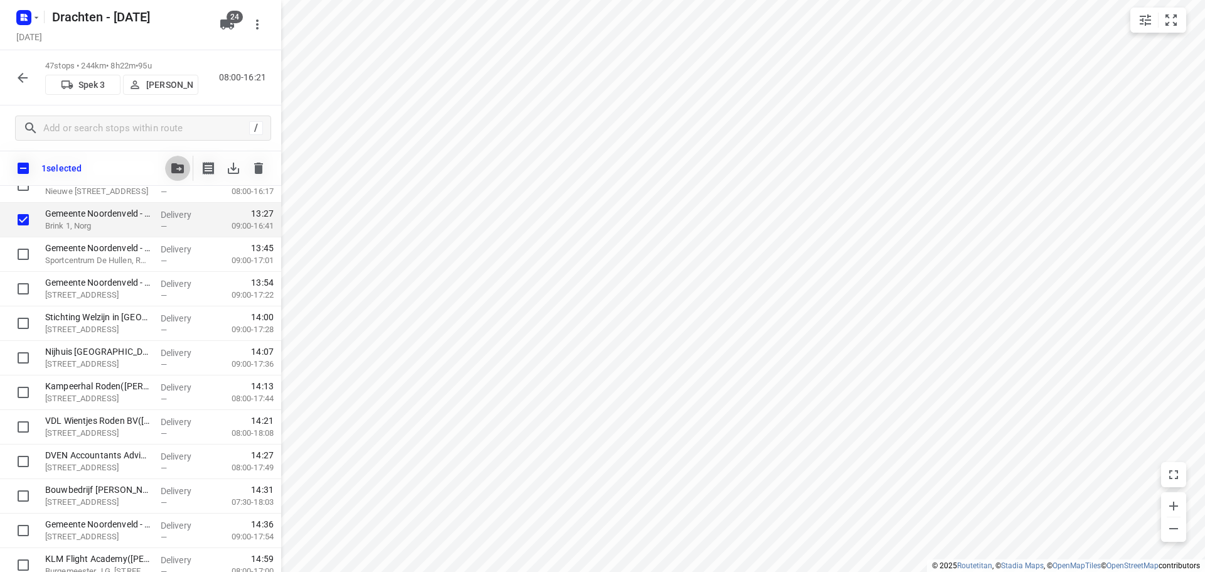
click at [181, 169] on icon "button" at bounding box center [177, 168] width 13 height 10
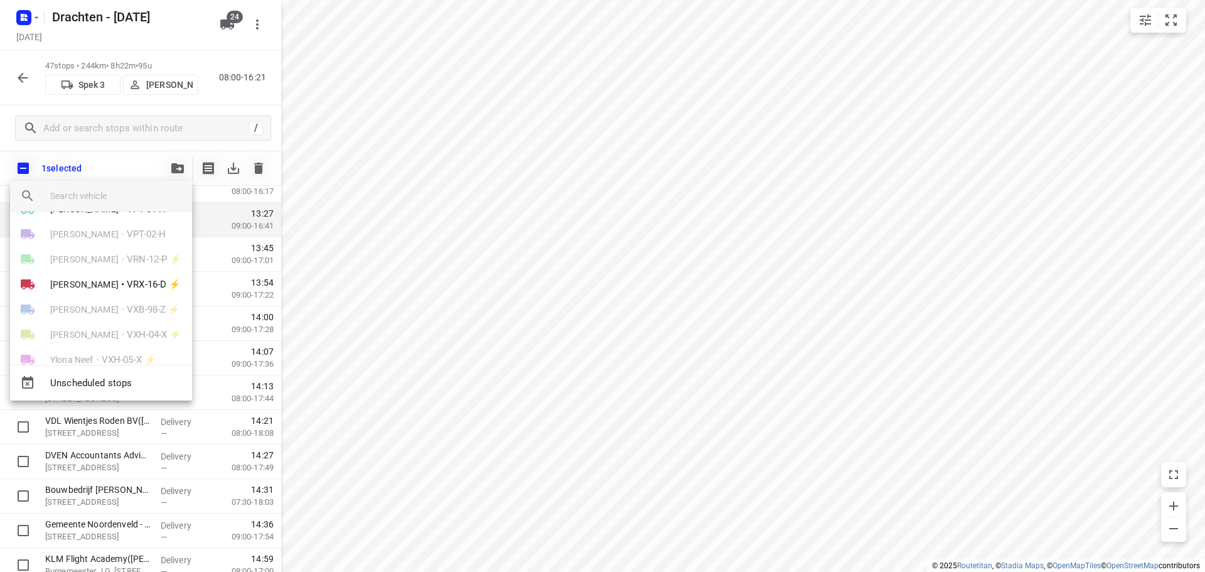
scroll to position [439, 0]
click at [130, 279] on span "VRX-16-D ⚡" at bounding box center [154, 272] width 54 height 14
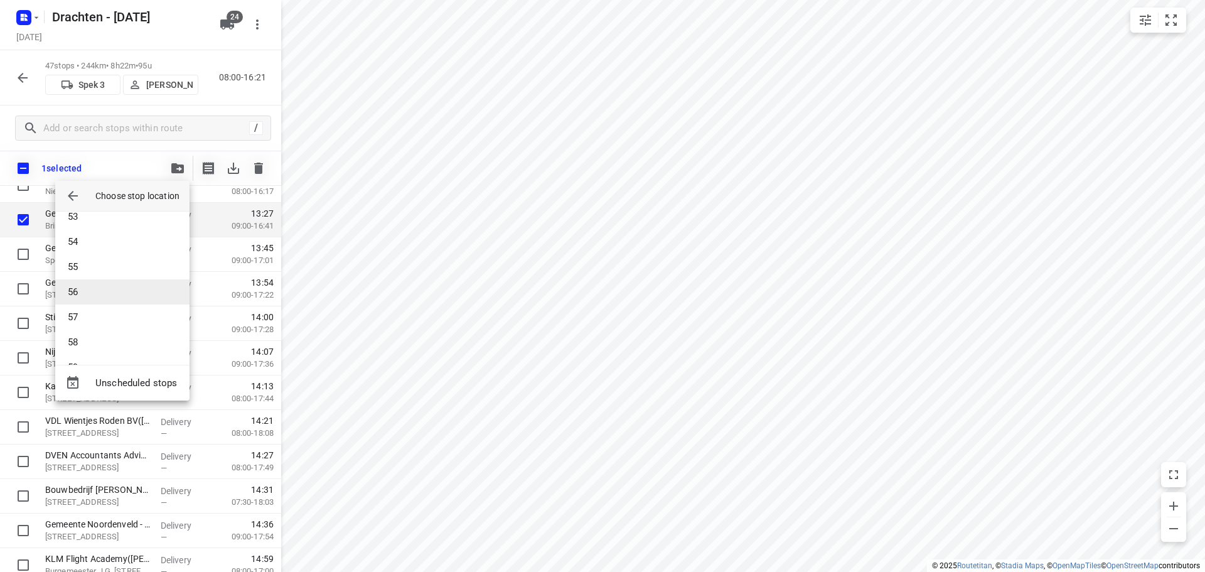
scroll to position [1368, 0]
click at [100, 343] on li "60" at bounding box center [122, 341] width 134 height 25
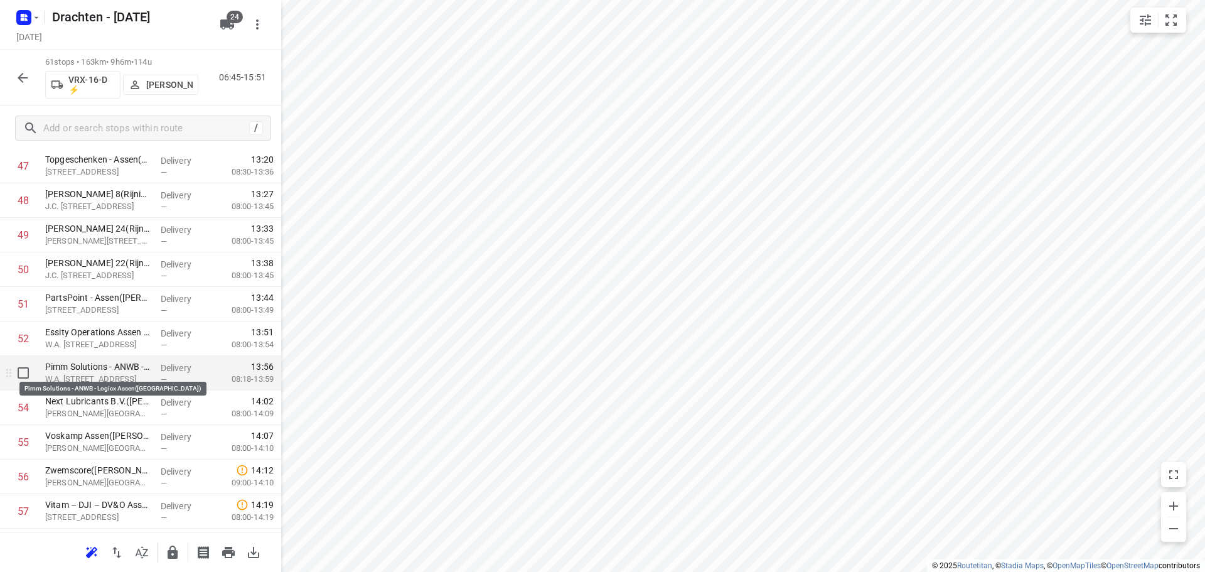
scroll to position [1821, 0]
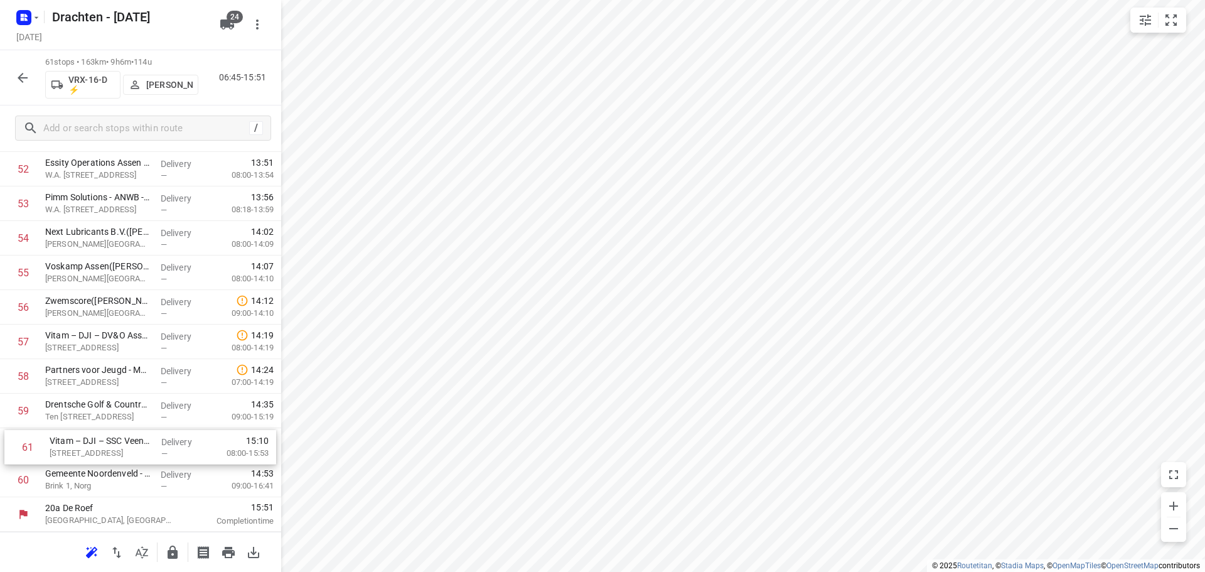
drag, startPoint x: 117, startPoint y: 482, endPoint x: 122, endPoint y: 447, distance: 36.1
drag, startPoint x: 109, startPoint y: 479, endPoint x: 111, endPoint y: 449, distance: 30.8
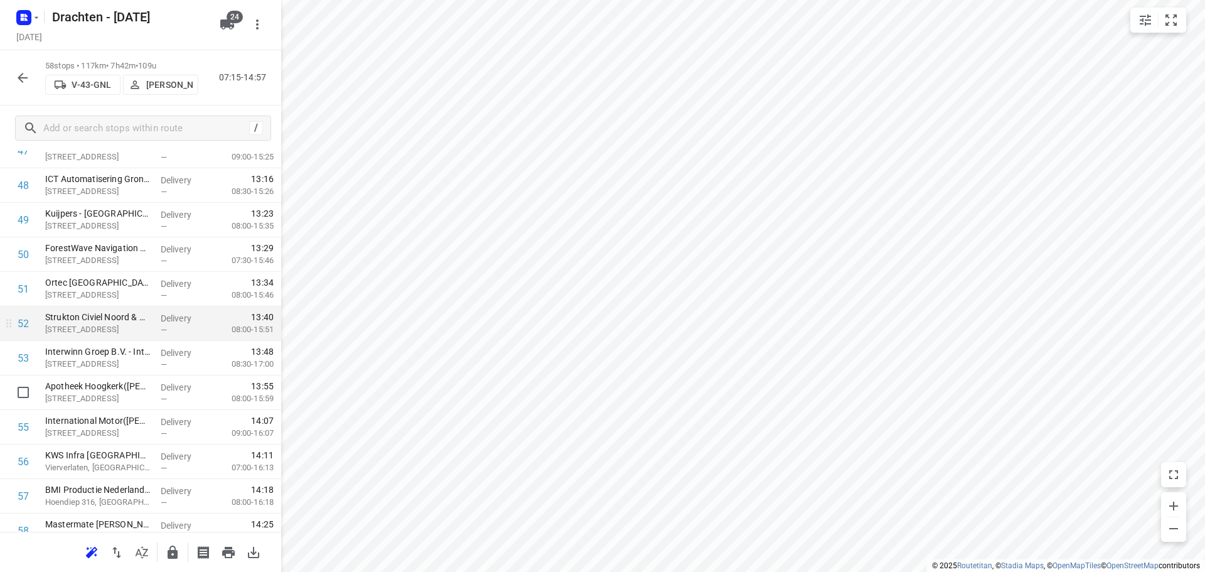
scroll to position [1718, 0]
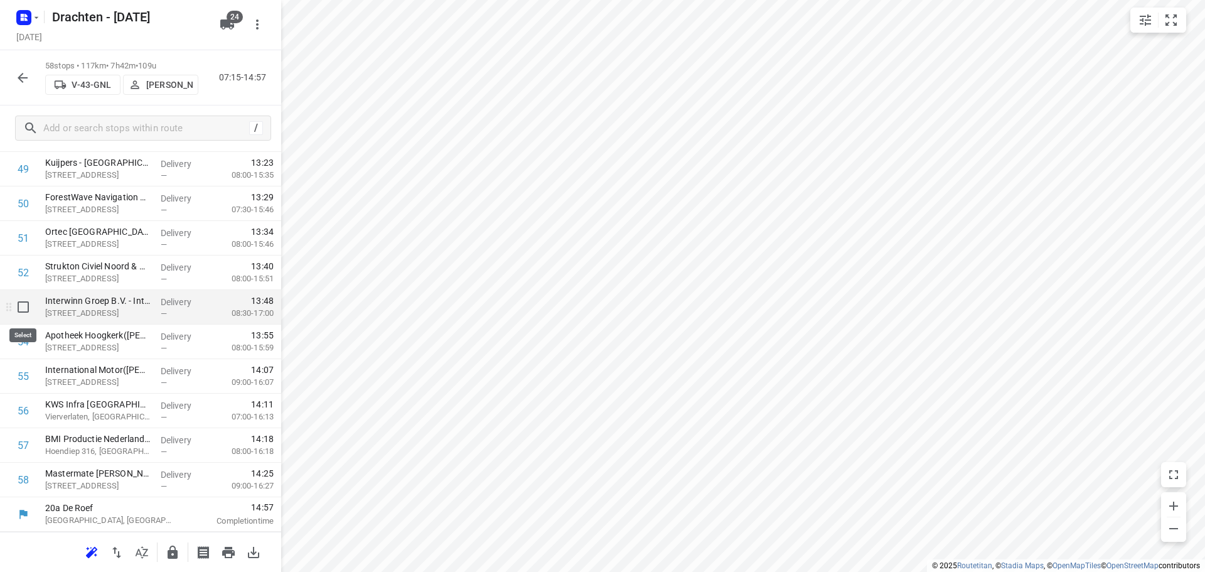
click at [23, 306] on input "checkbox" at bounding box center [23, 306] width 25 height 25
checkbox input "true"
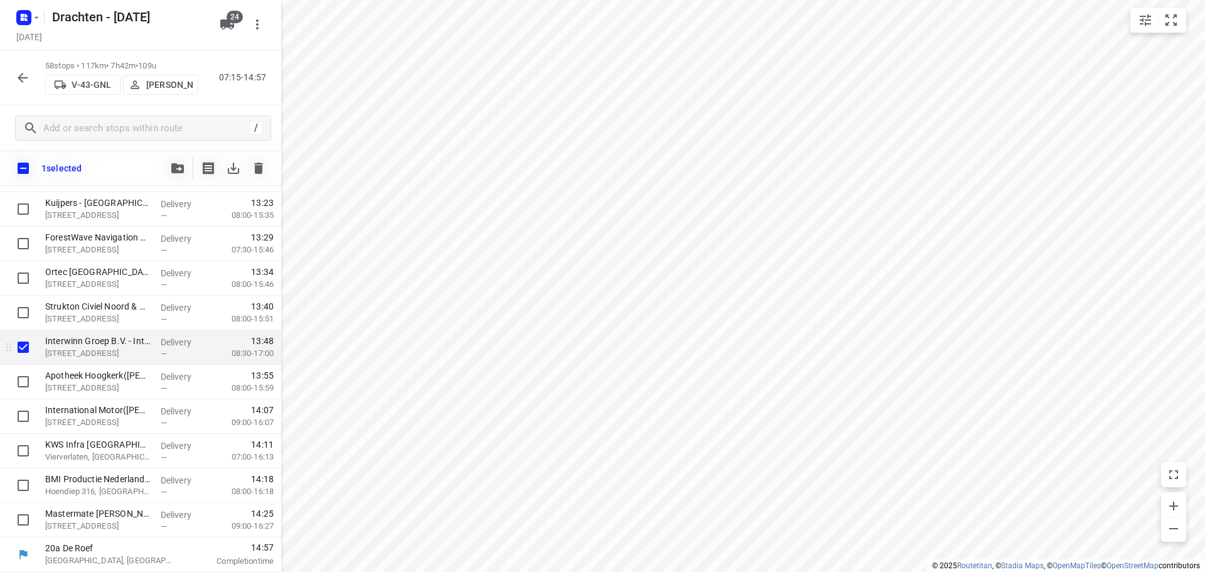
scroll to position [1713, 0]
click at [19, 375] on input "checkbox" at bounding box center [23, 381] width 25 height 25
checkbox input "true"
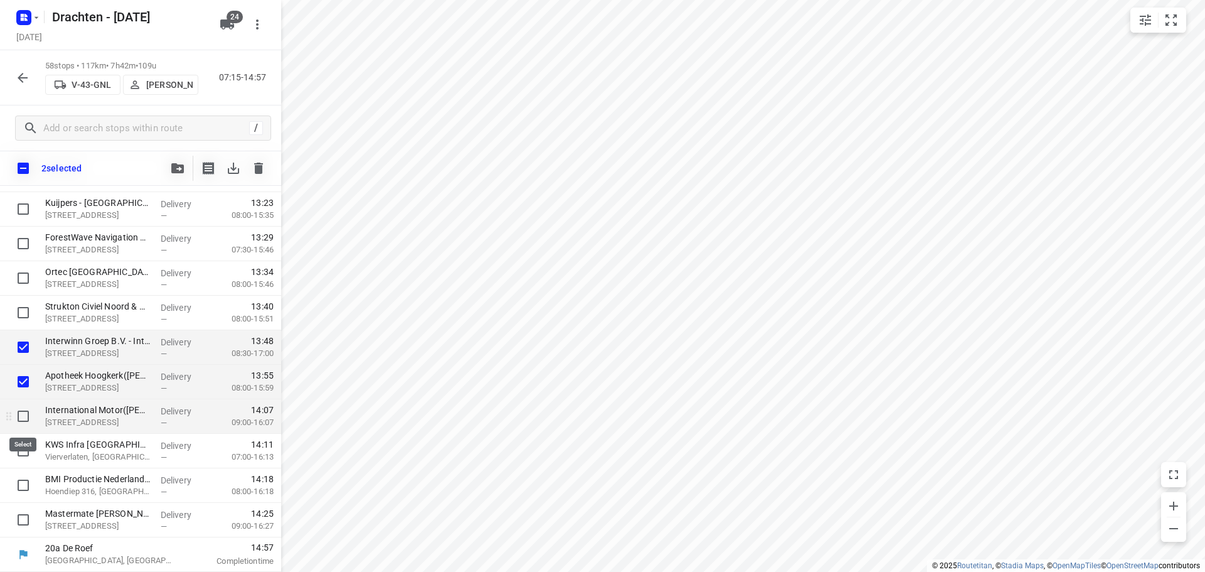
click at [26, 415] on input "checkbox" at bounding box center [23, 415] width 25 height 25
checkbox input "true"
click at [22, 447] on input "checkbox" at bounding box center [23, 450] width 25 height 25
checkbox input "true"
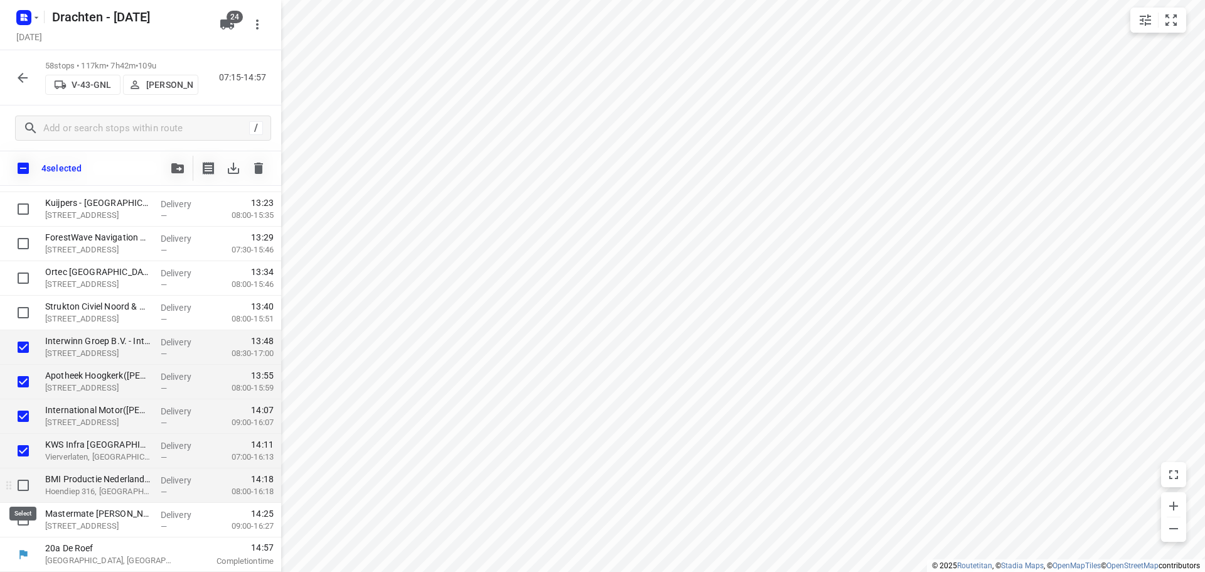
click at [24, 486] on input "checkbox" at bounding box center [23, 484] width 25 height 25
checkbox input "true"
click at [18, 523] on input "checkbox" at bounding box center [23, 519] width 25 height 25
checkbox input "true"
click at [178, 171] on icon "button" at bounding box center [177, 168] width 13 height 10
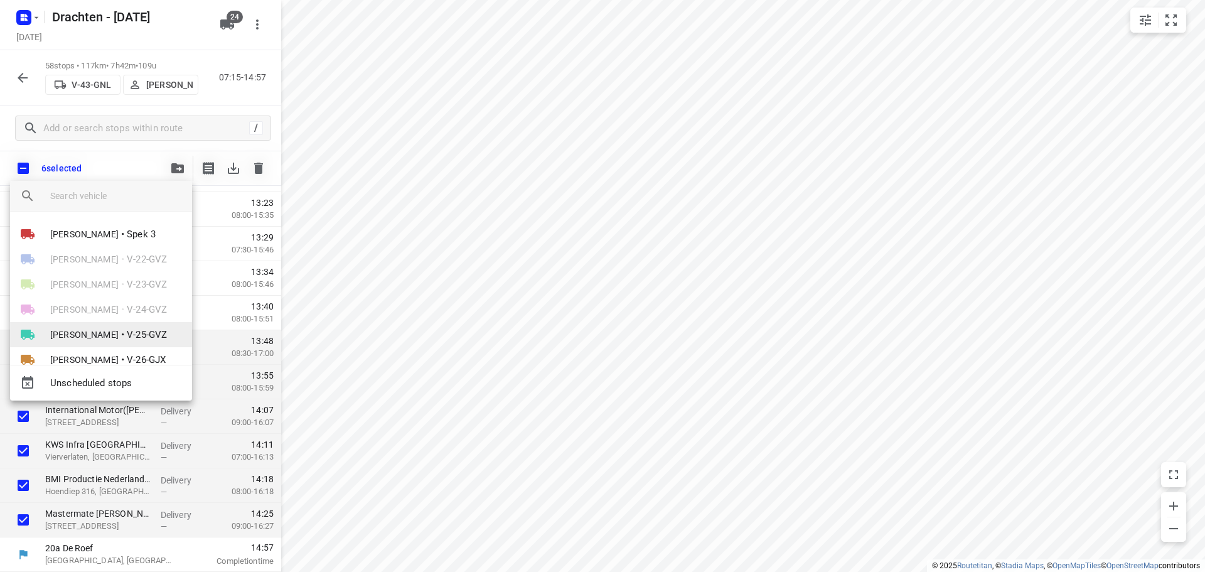
click at [120, 326] on li "Judith Wijma • V-25-GVZ" at bounding box center [101, 334] width 182 height 25
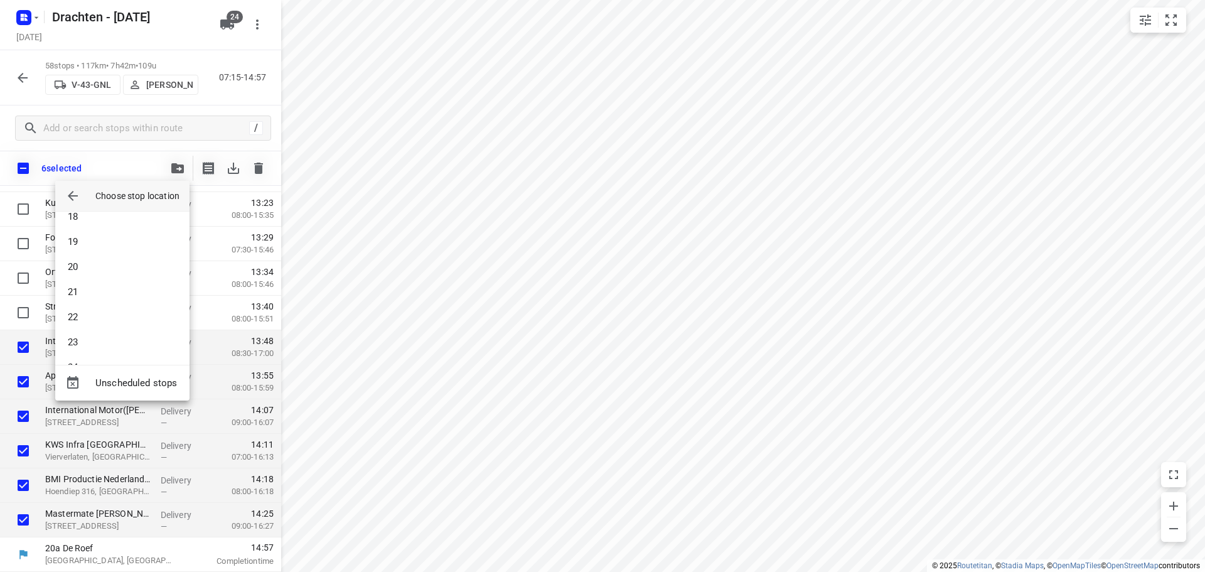
scroll to position [690, 0]
click at [113, 341] on li "33" at bounding box center [122, 341] width 134 height 25
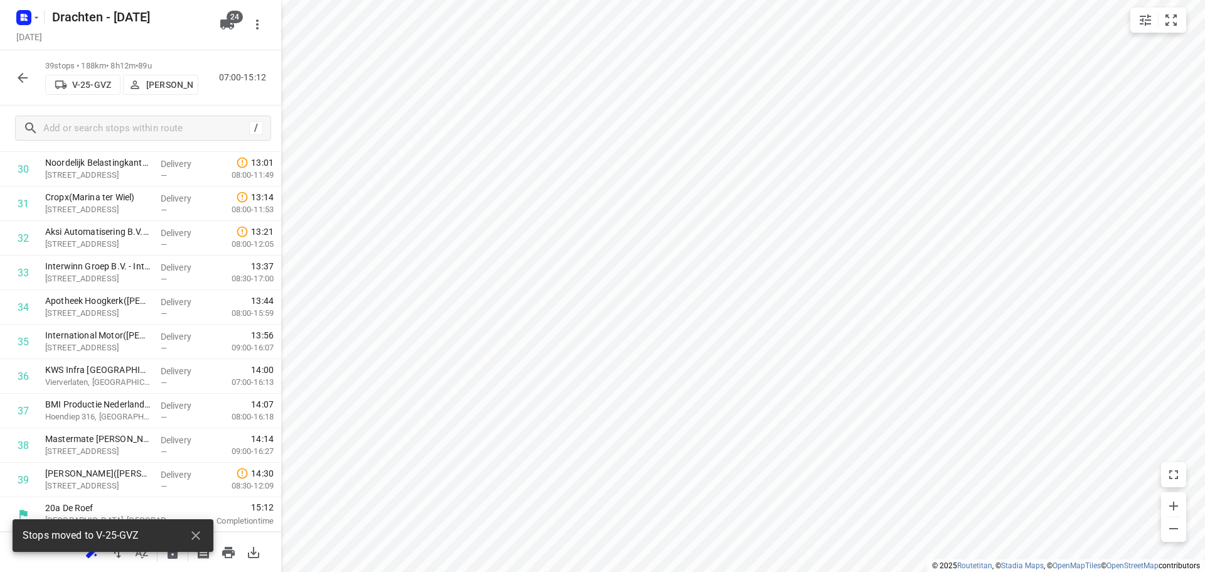
scroll to position [1062, 0]
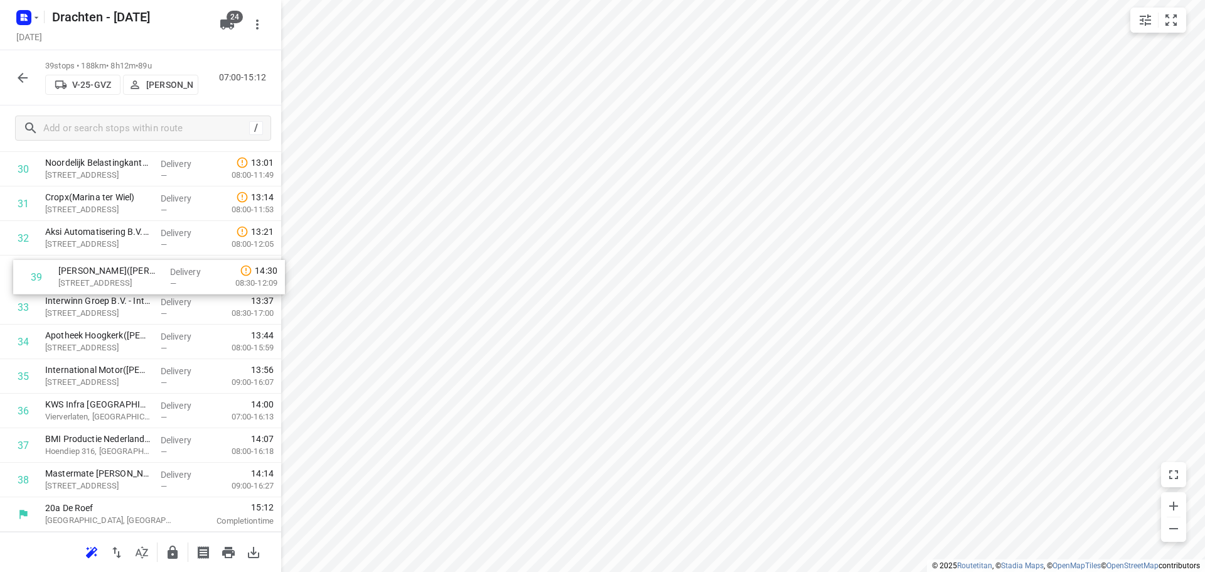
drag, startPoint x: 157, startPoint y: 485, endPoint x: 171, endPoint y: 279, distance: 206.8
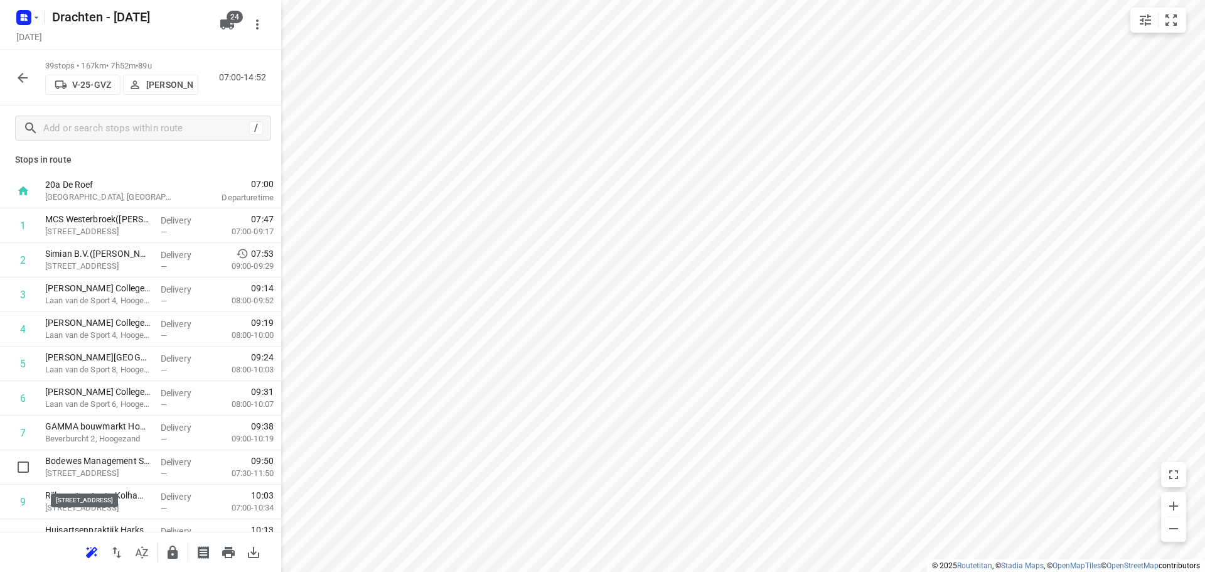
scroll to position [0, 0]
